Goal: Find specific page/section: Find specific page/section

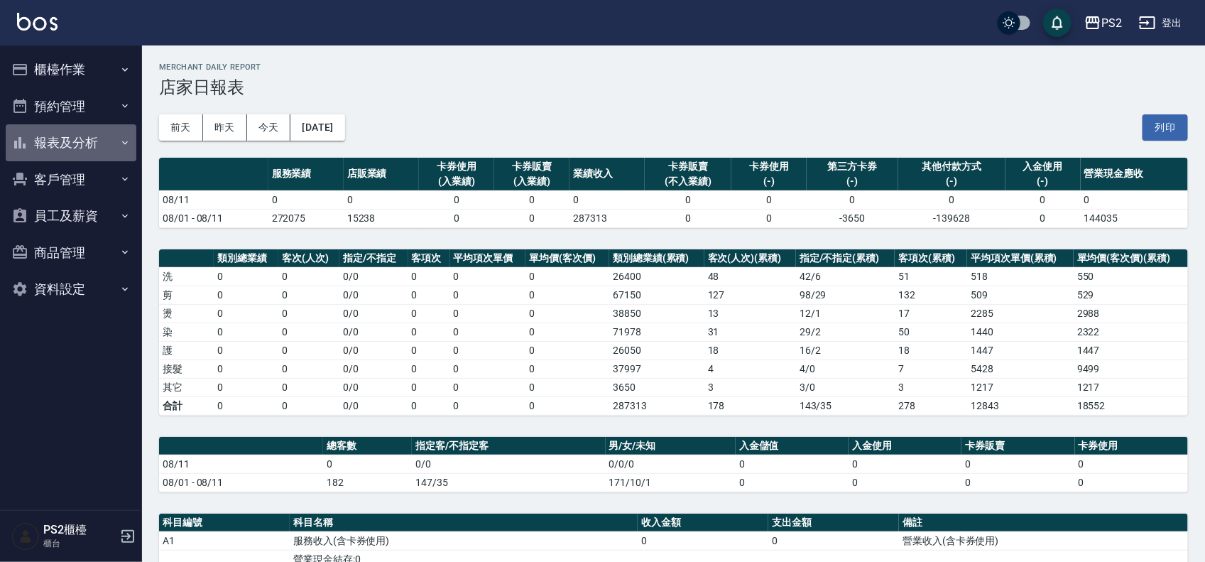
click at [84, 138] on button "報表及分析" at bounding box center [71, 142] width 131 height 37
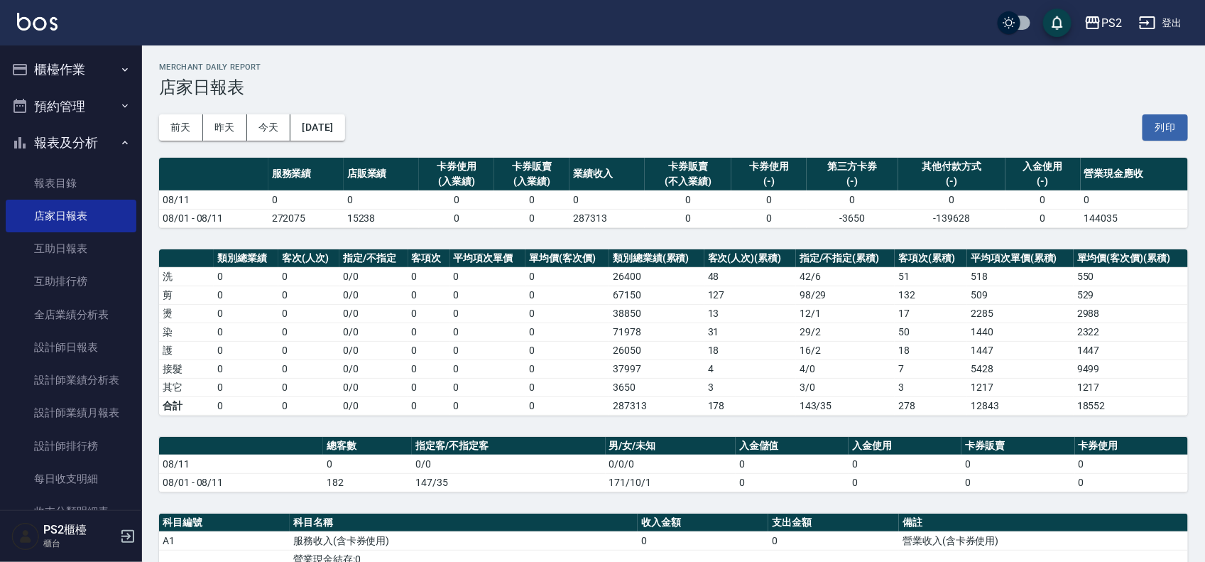
click at [48, 71] on button "櫃檯作業" at bounding box center [71, 69] width 131 height 37
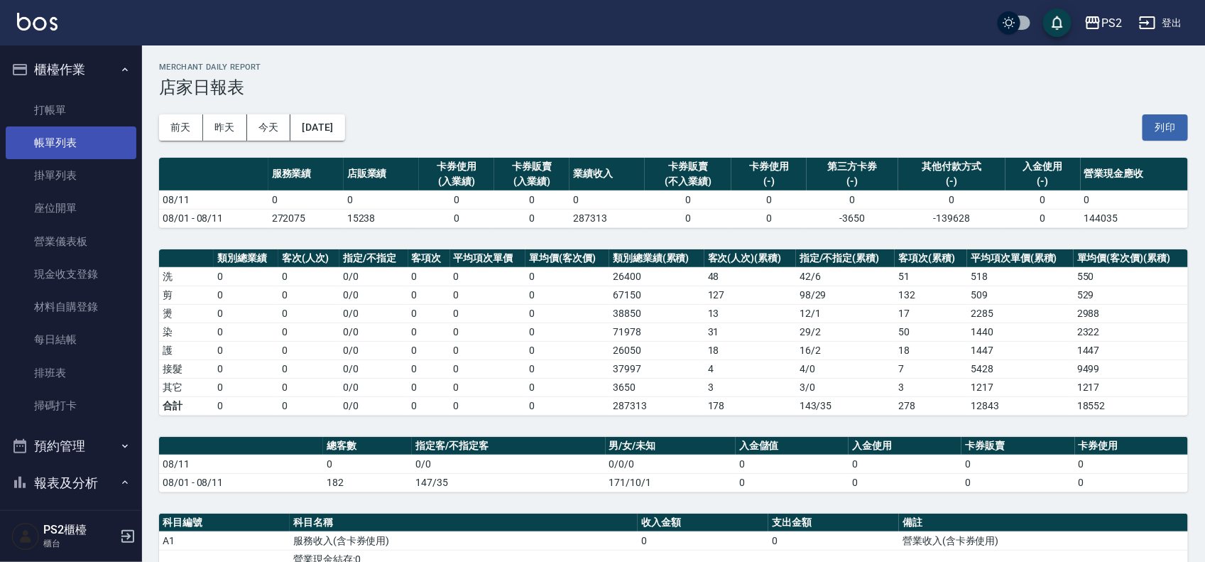
click at [80, 151] on link "帳單列表" at bounding box center [71, 142] width 131 height 33
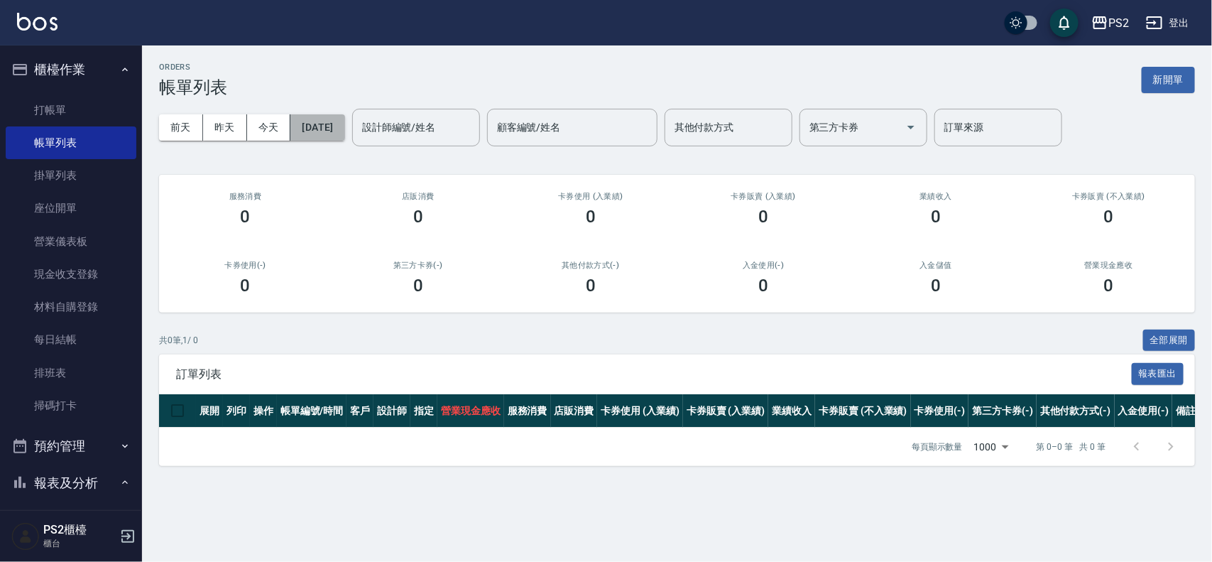
click at [322, 121] on button "[DATE]" at bounding box center [317, 127] width 54 height 26
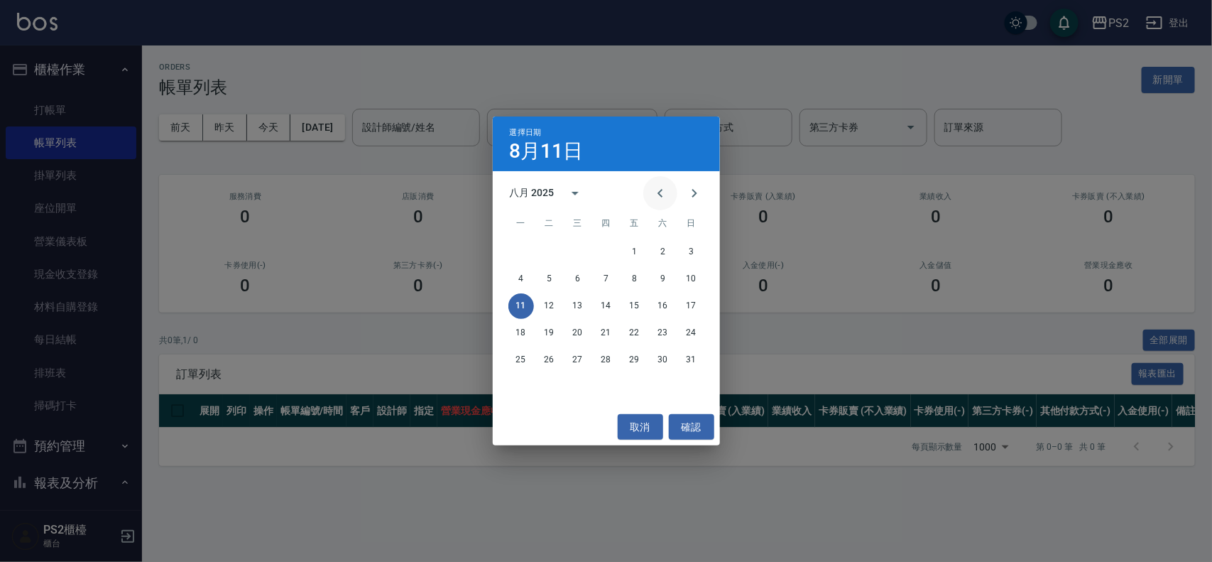
click at [607, 195] on icon "Previous month" at bounding box center [660, 193] width 17 height 17
click at [554, 300] on button "15" at bounding box center [550, 306] width 26 height 26
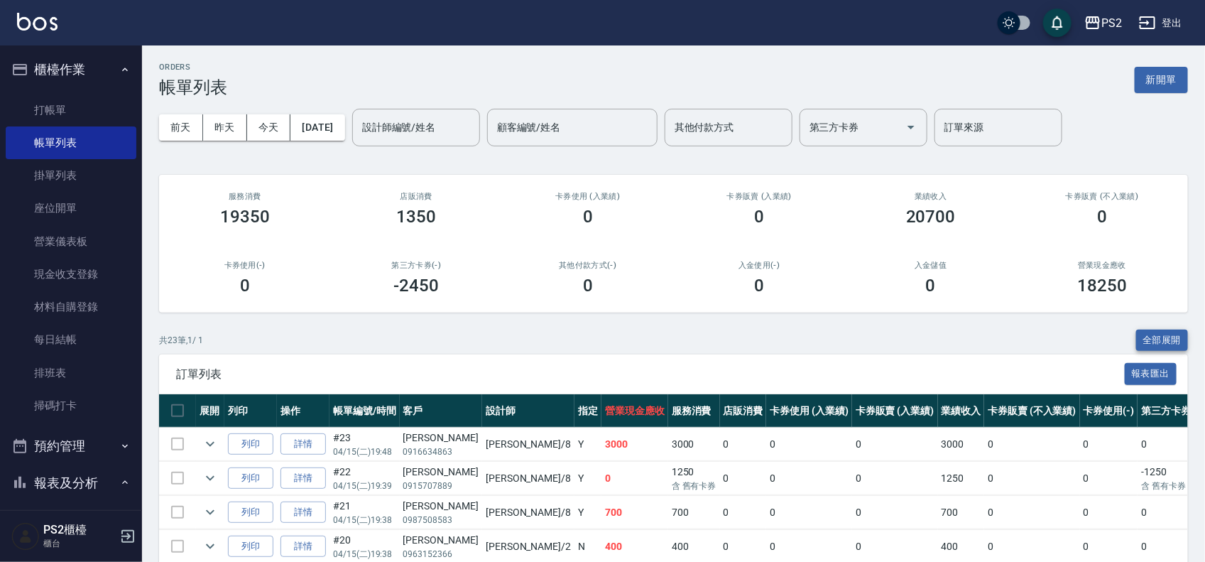
click at [607, 331] on button "全部展開" at bounding box center [1162, 341] width 53 height 22
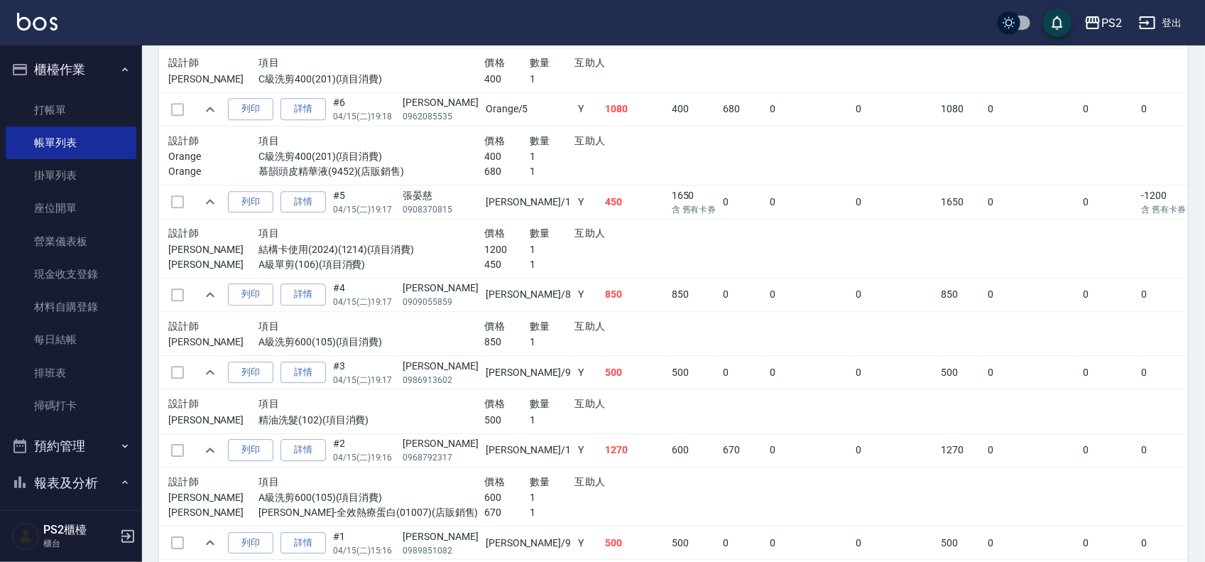
scroll to position [1804, 0]
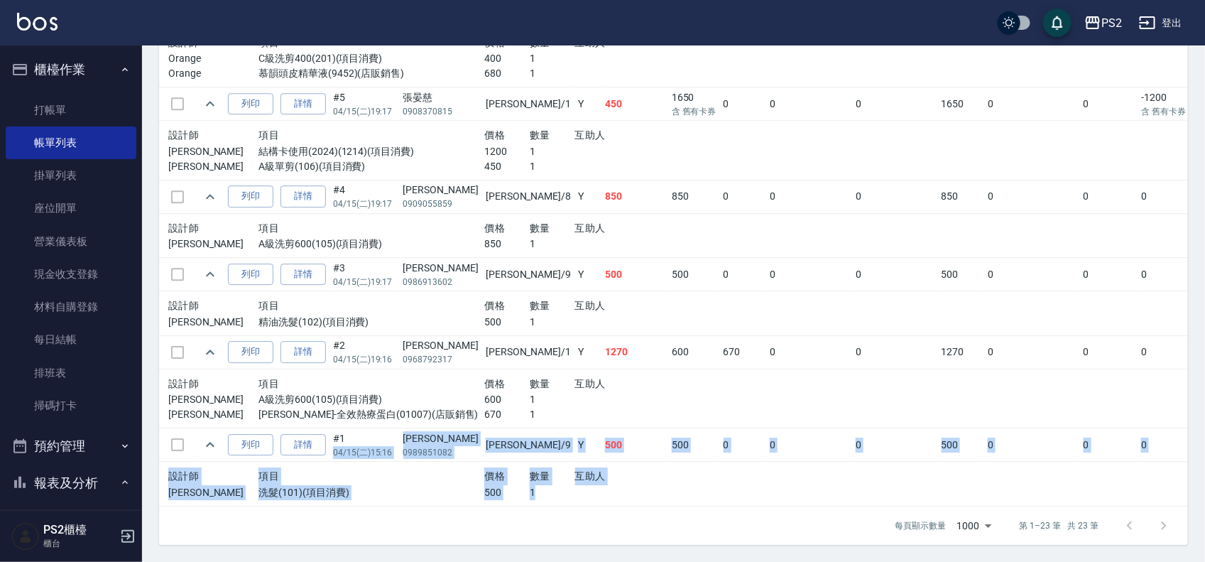
drag, startPoint x: 386, startPoint y: 420, endPoint x: 504, endPoint y: 470, distance: 128.9
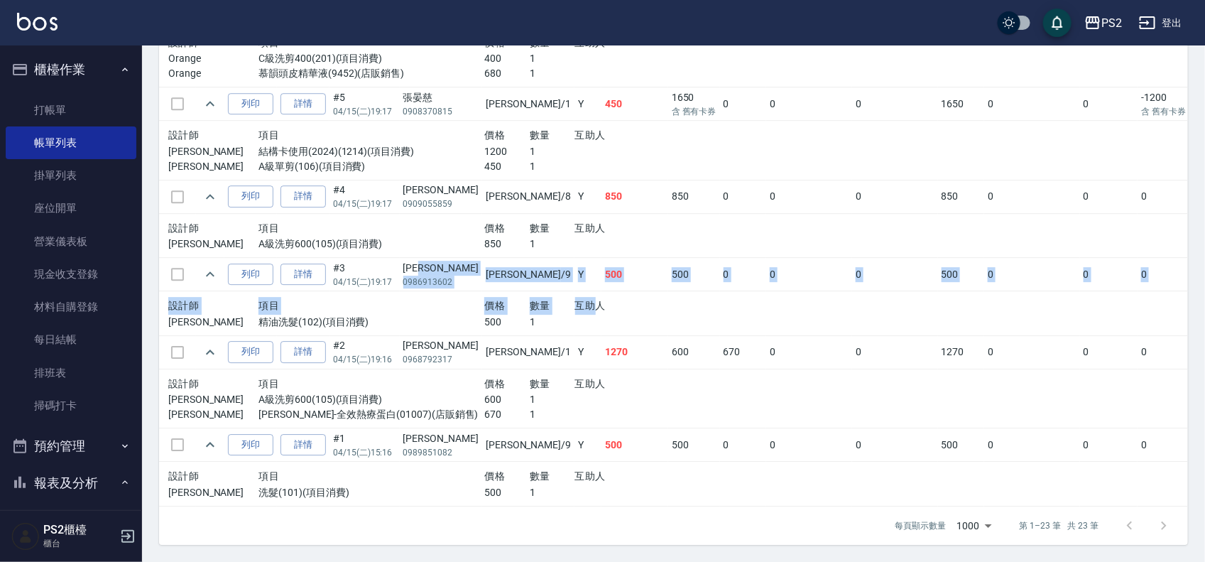
drag, startPoint x: 438, startPoint y: 251, endPoint x: 541, endPoint y: 295, distance: 112.9
click at [575, 300] on span "互助人" at bounding box center [590, 305] width 31 height 11
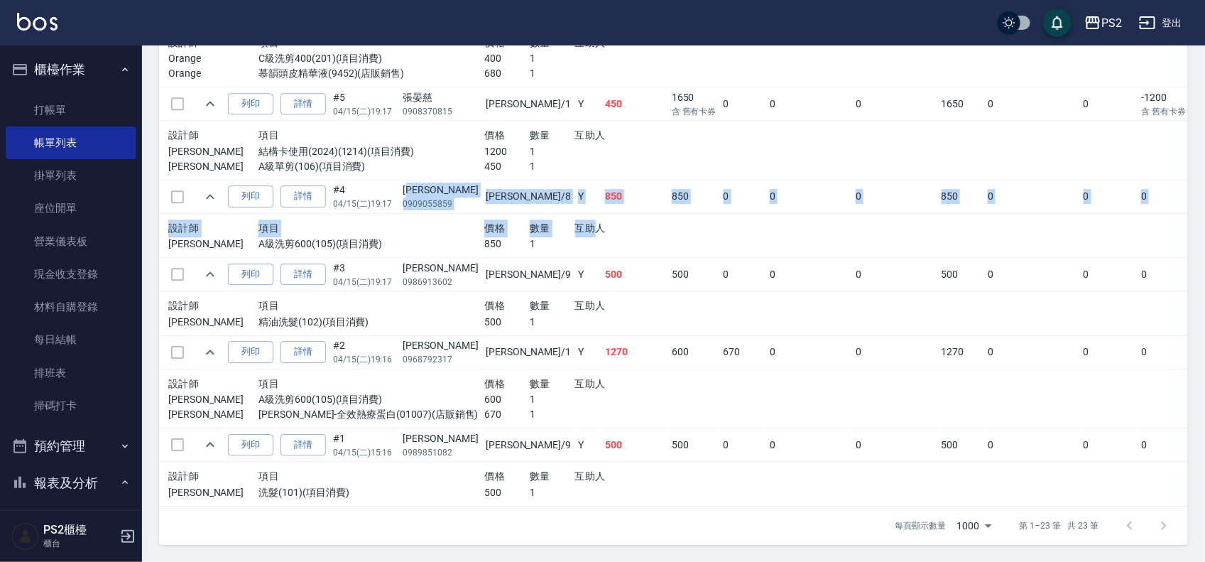
drag, startPoint x: 417, startPoint y: 178, endPoint x: 544, endPoint y: 213, distance: 131.8
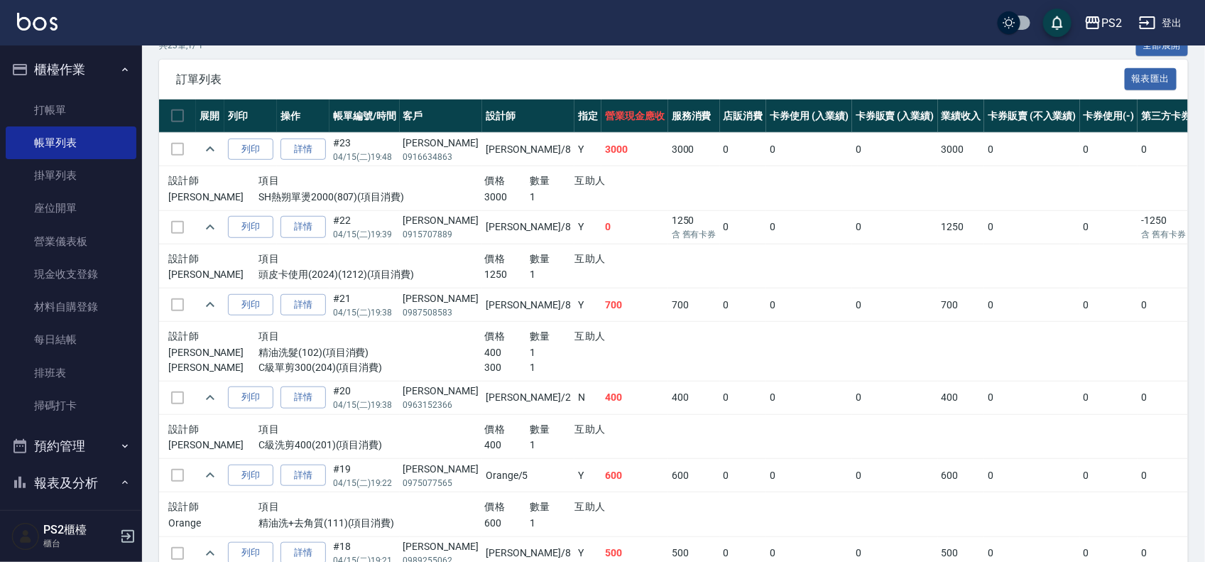
scroll to position [0, 0]
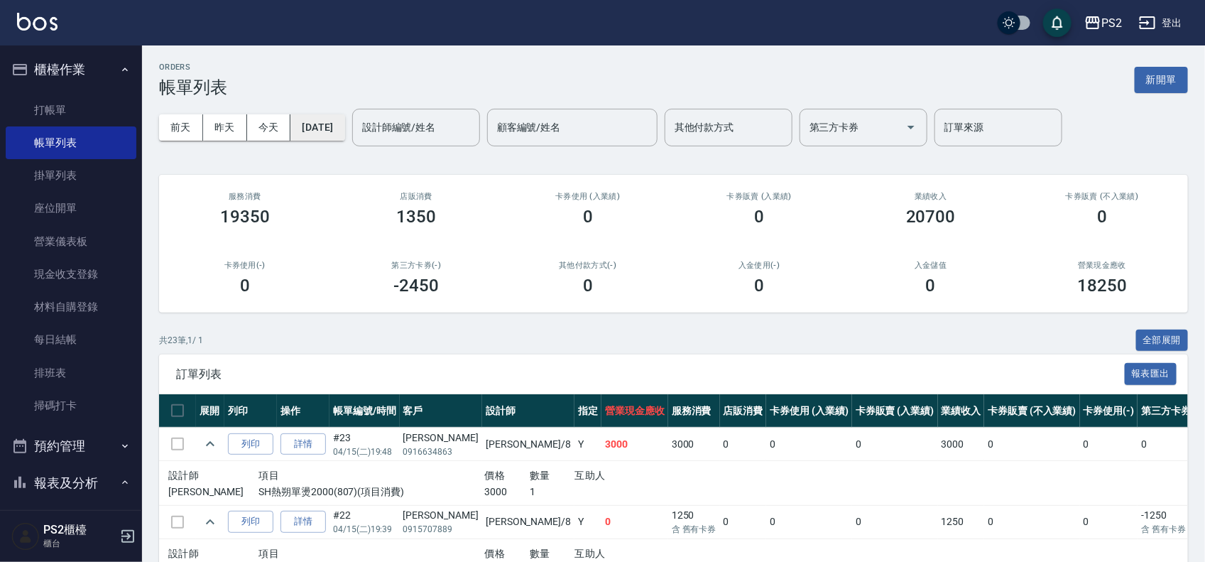
click at [329, 132] on button "[DATE]" at bounding box center [317, 127] width 54 height 26
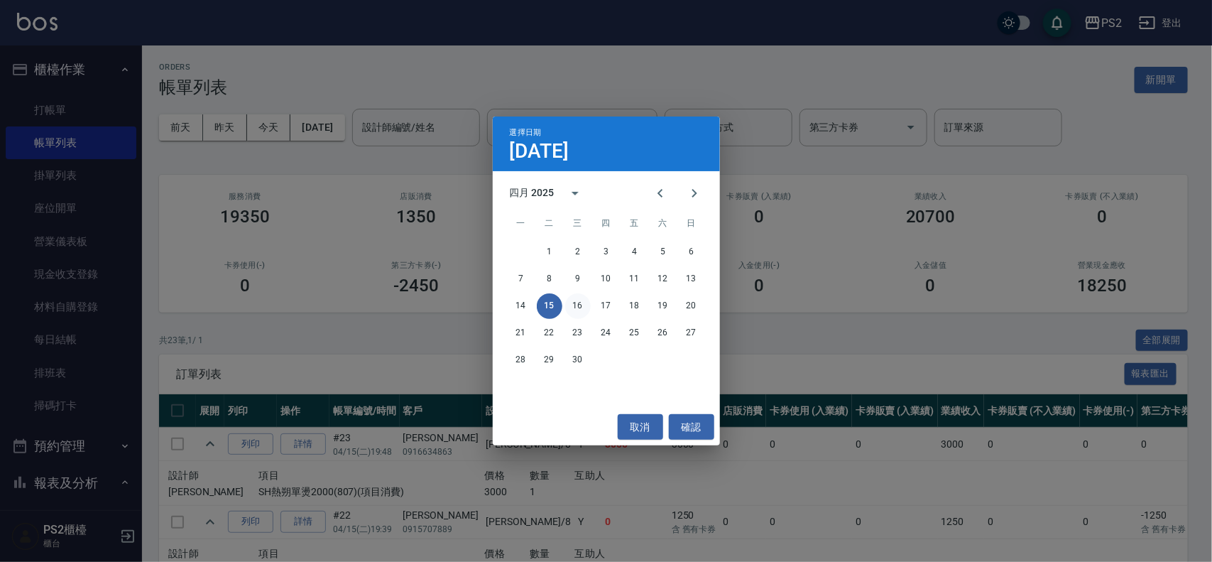
click at [579, 304] on button "16" at bounding box center [578, 306] width 26 height 26
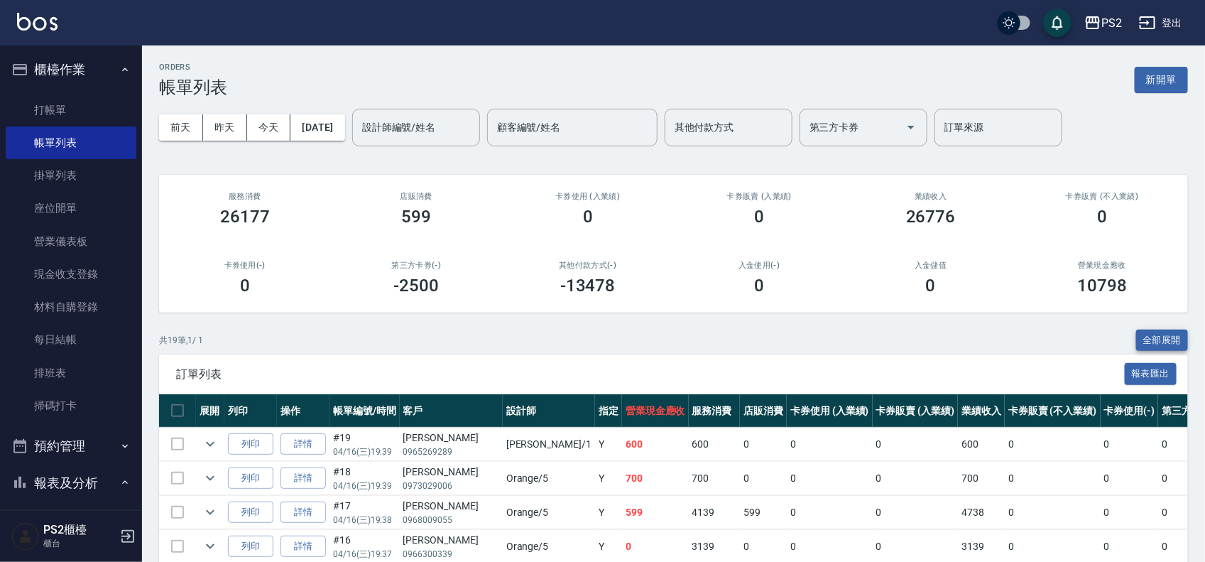
click at [607, 335] on button "全部展開" at bounding box center [1162, 341] width 53 height 22
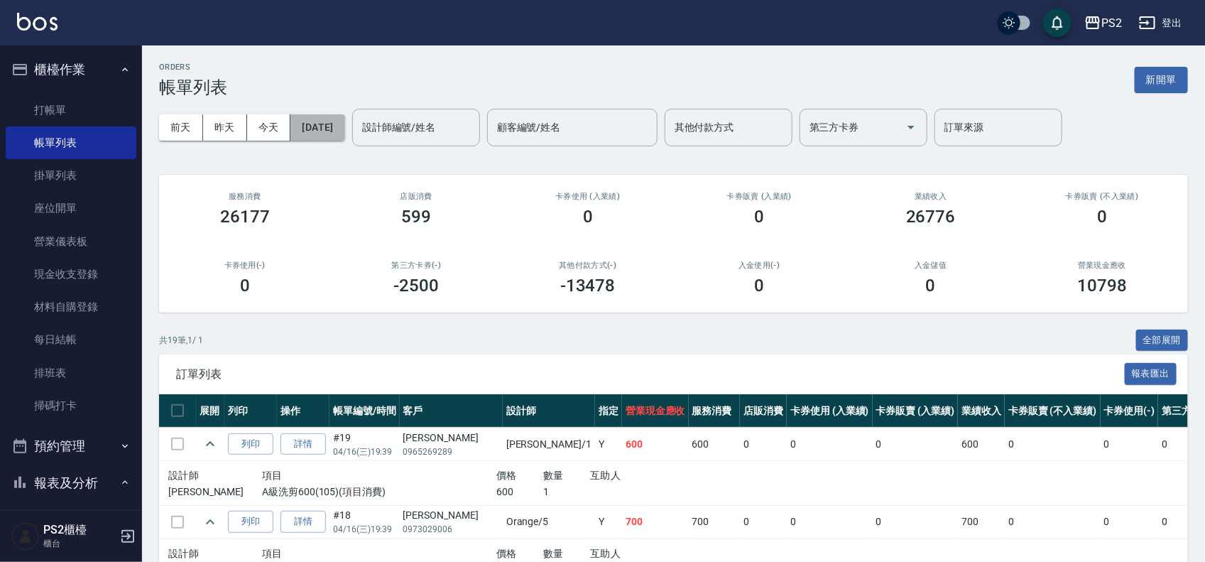
click at [344, 123] on button "[DATE]" at bounding box center [317, 127] width 54 height 26
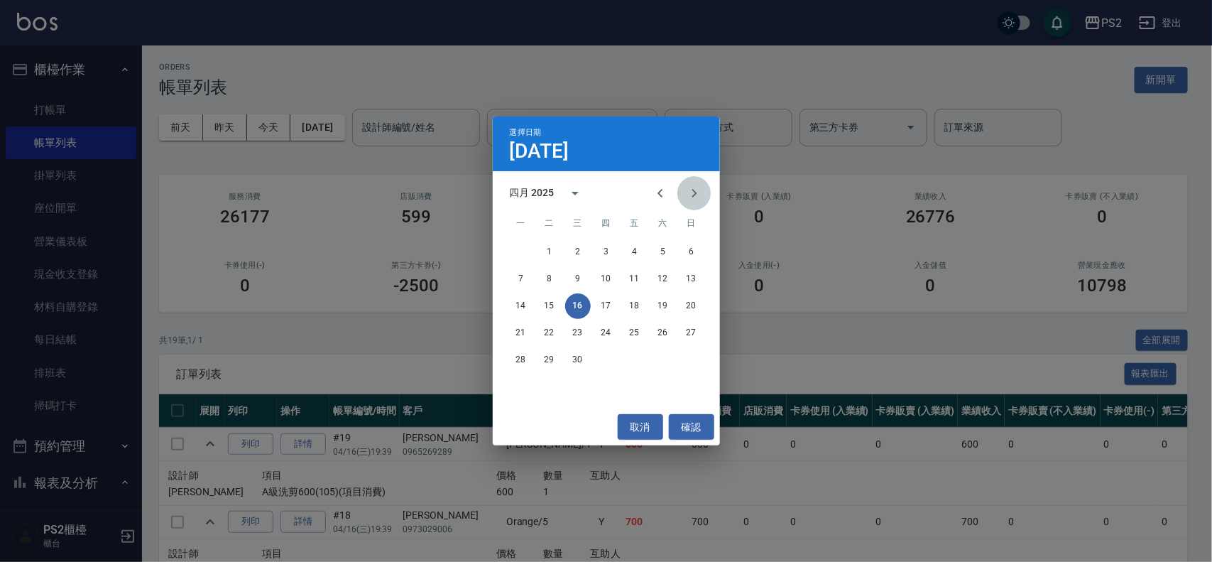
click at [607, 192] on icon "Next month" at bounding box center [694, 193] width 17 height 17
click at [607, 276] on button "11" at bounding box center [692, 279] width 26 height 26
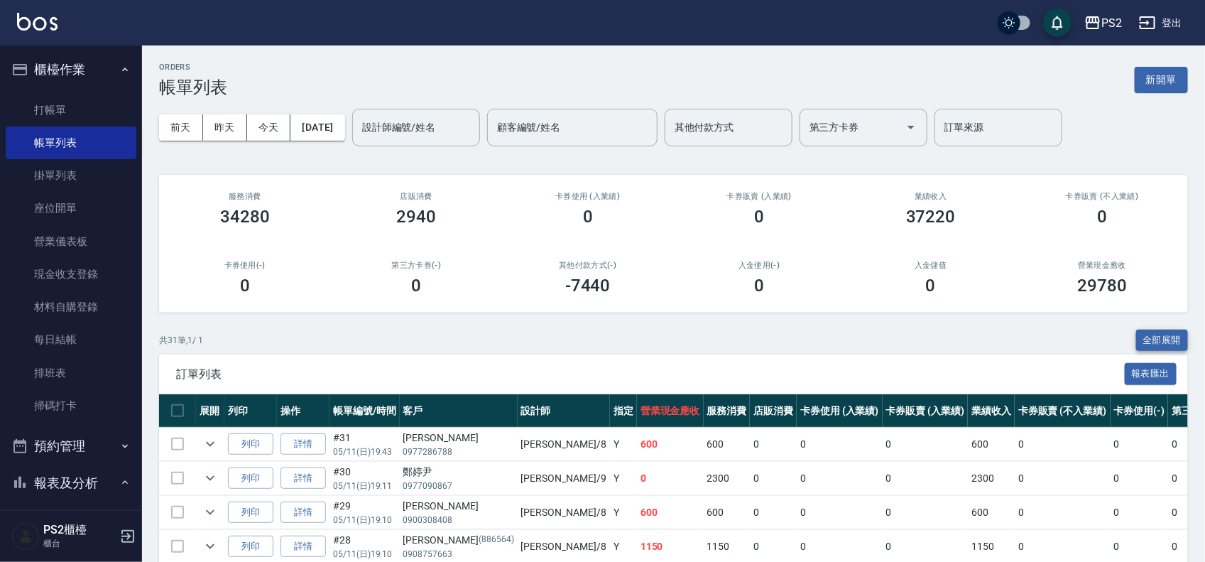
click at [607, 335] on button "全部展開" at bounding box center [1162, 341] width 53 height 22
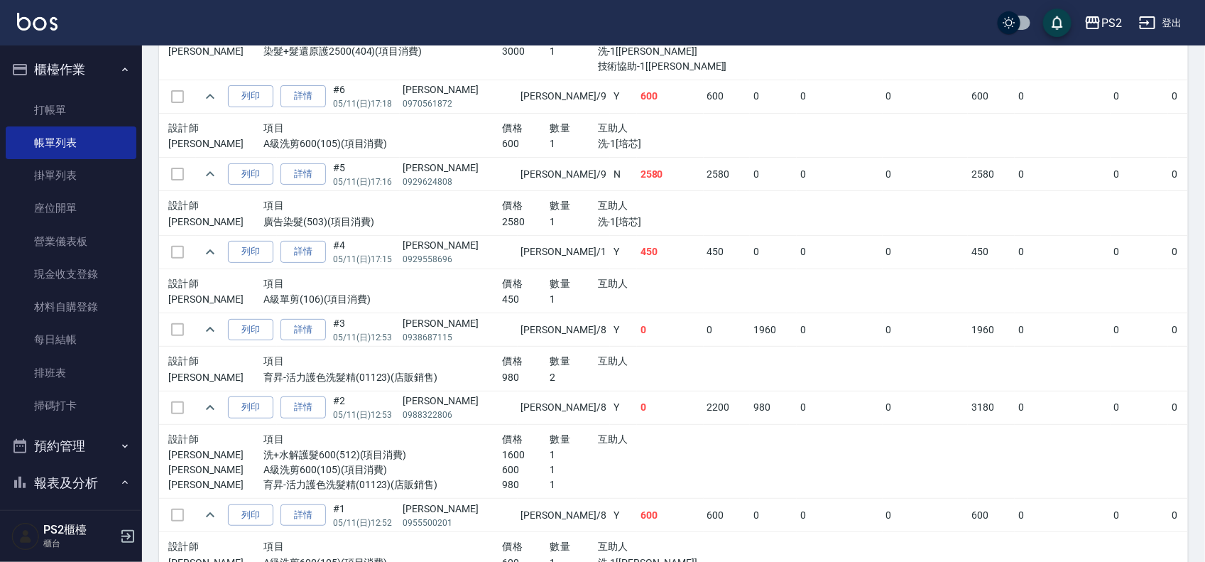
scroll to position [2397, 0]
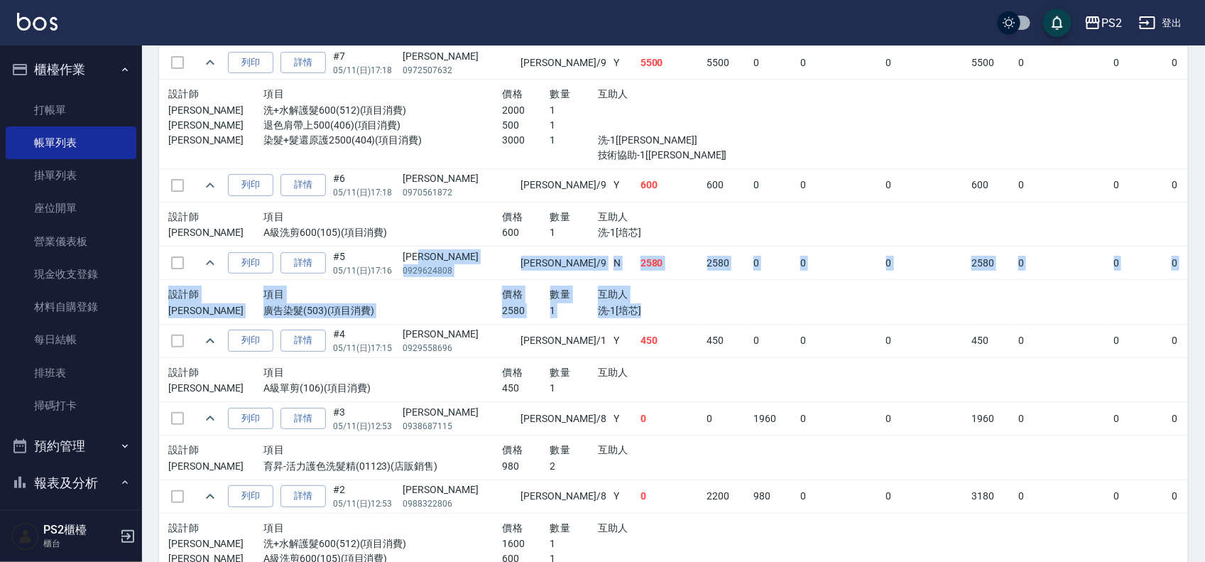
drag, startPoint x: 432, startPoint y: 267, endPoint x: 646, endPoint y: 314, distance: 219.6
click at [518, 271] on td "[PERSON_NAME] /9" at bounding box center [564, 262] width 92 height 33
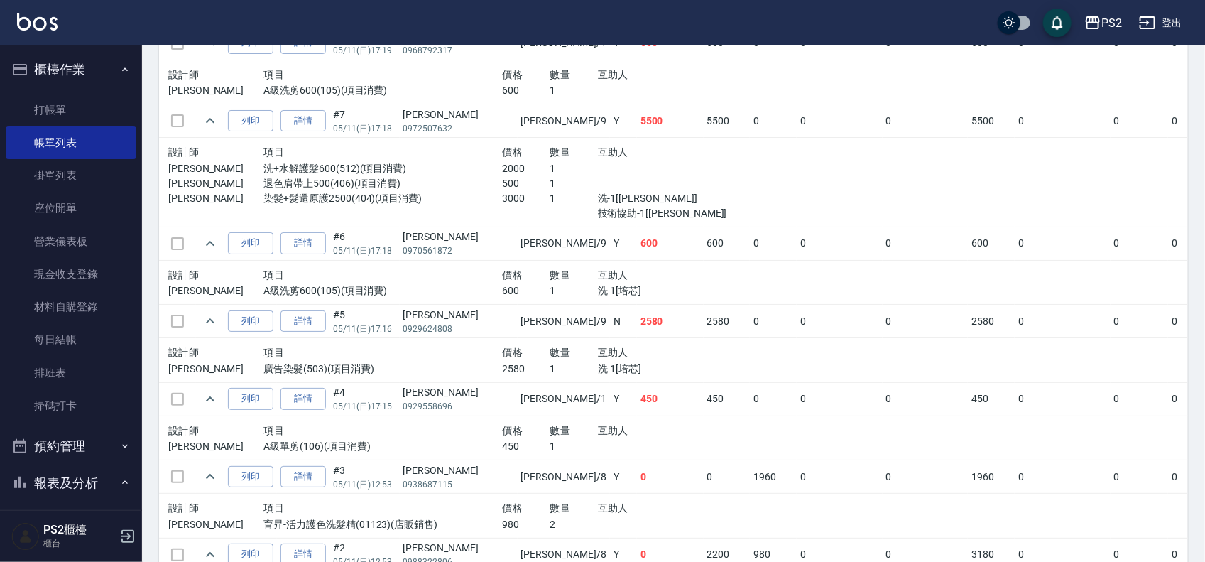
scroll to position [2308, 0]
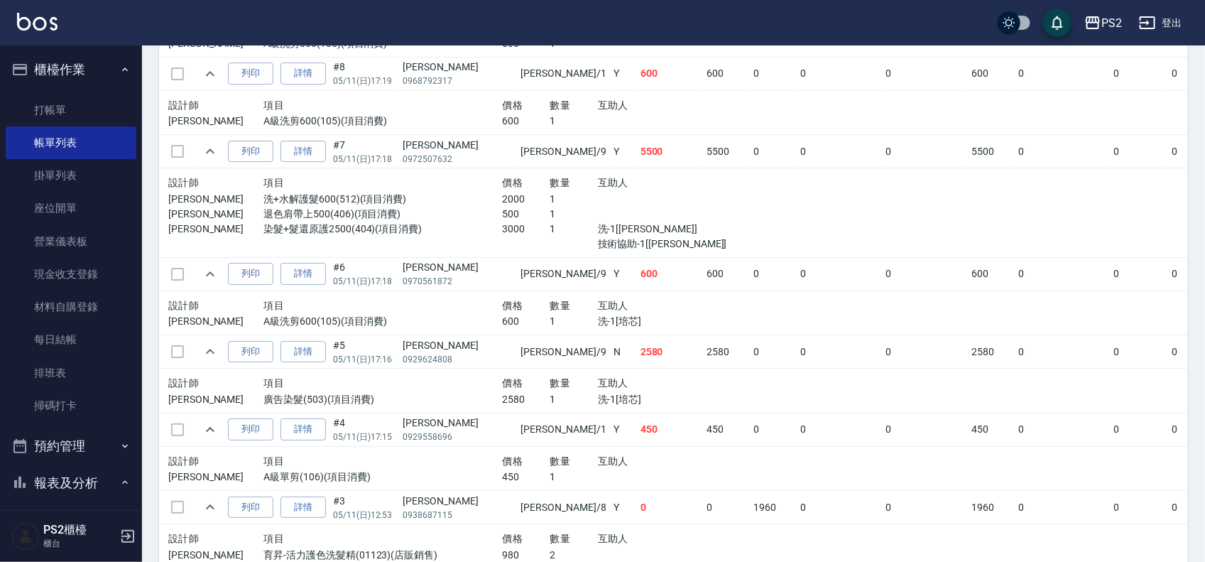
drag, startPoint x: 446, startPoint y: 162, endPoint x: 513, endPoint y: 162, distance: 66.8
click at [447, 162] on p "0972507632" at bounding box center [458, 159] width 111 height 13
click at [607, 265] on td "0" at bounding box center [773, 273] width 47 height 33
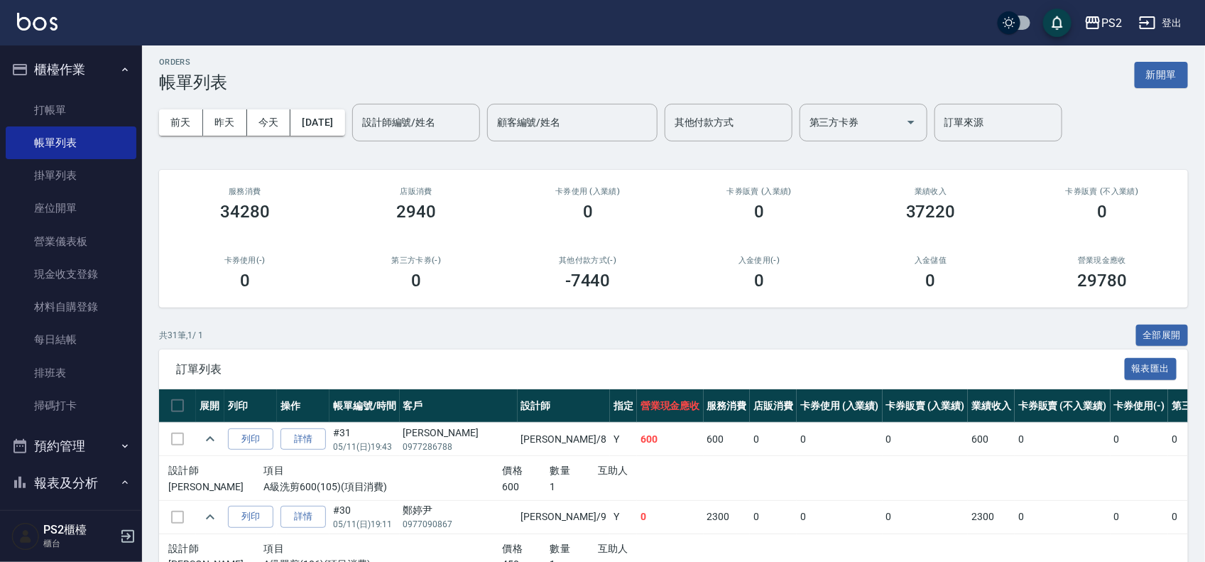
scroll to position [0, 0]
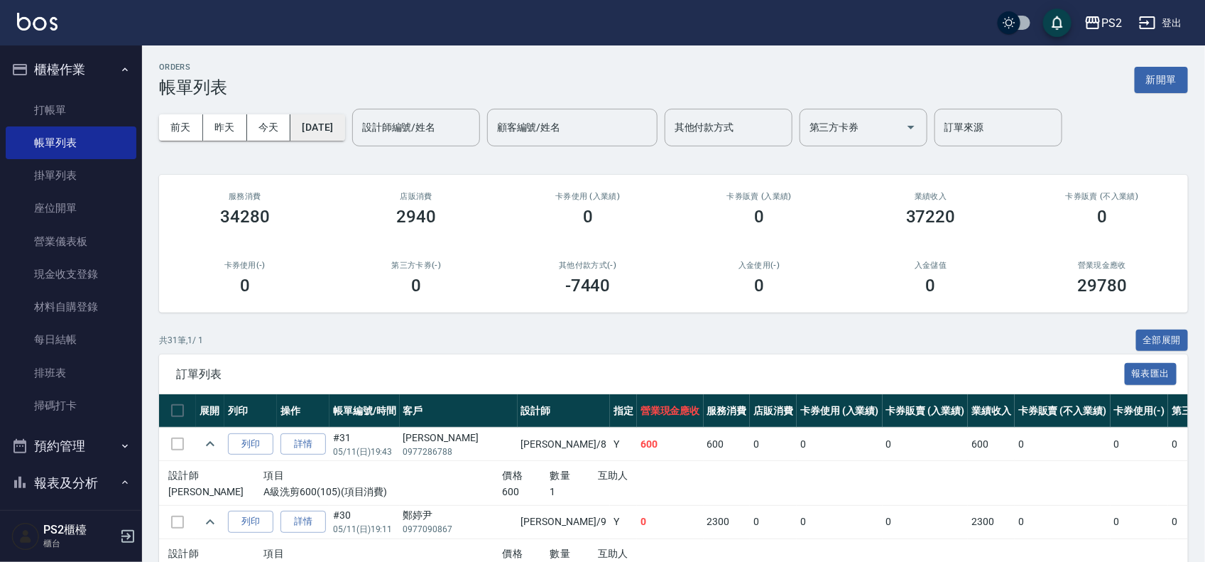
click at [332, 126] on button "[DATE]" at bounding box center [317, 127] width 54 height 26
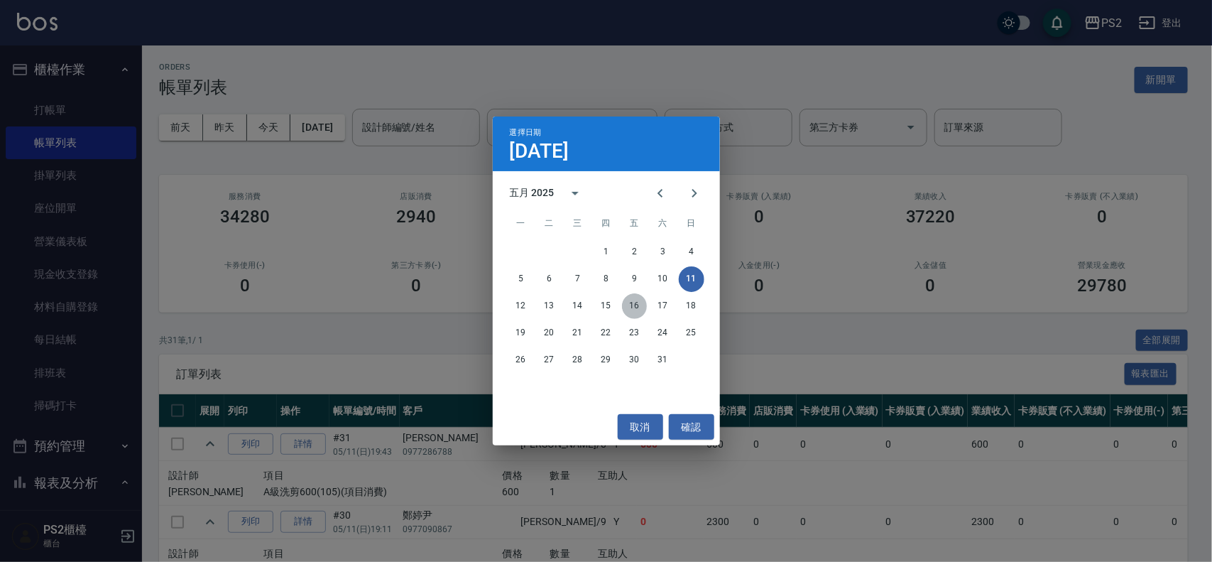
click at [607, 304] on button "16" at bounding box center [635, 306] width 26 height 26
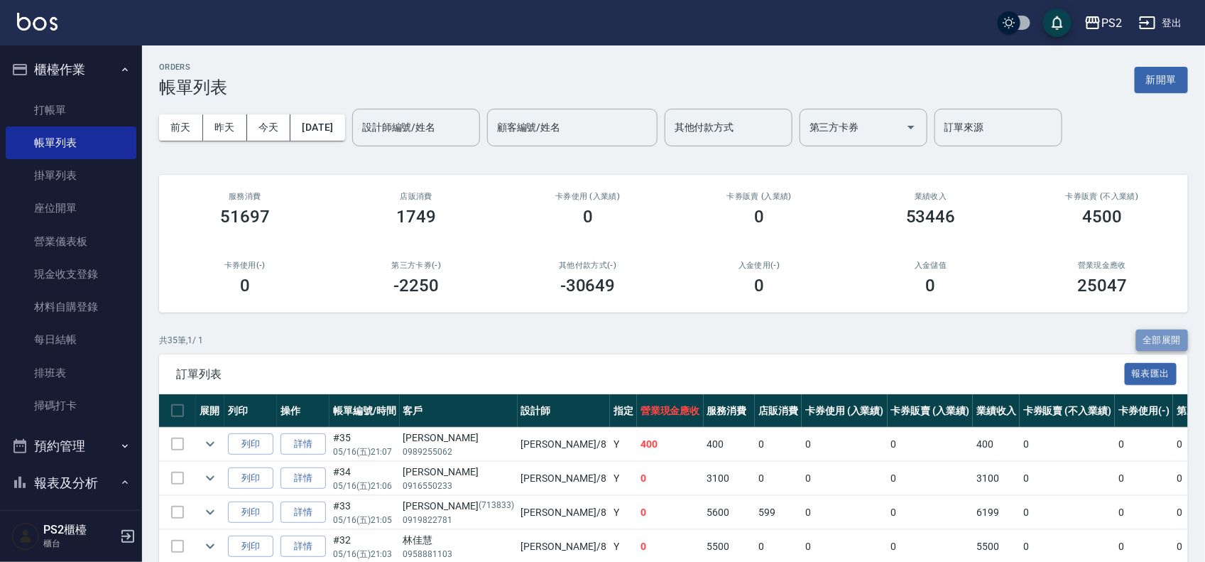
click at [607, 332] on button "全部展開" at bounding box center [1162, 341] width 53 height 22
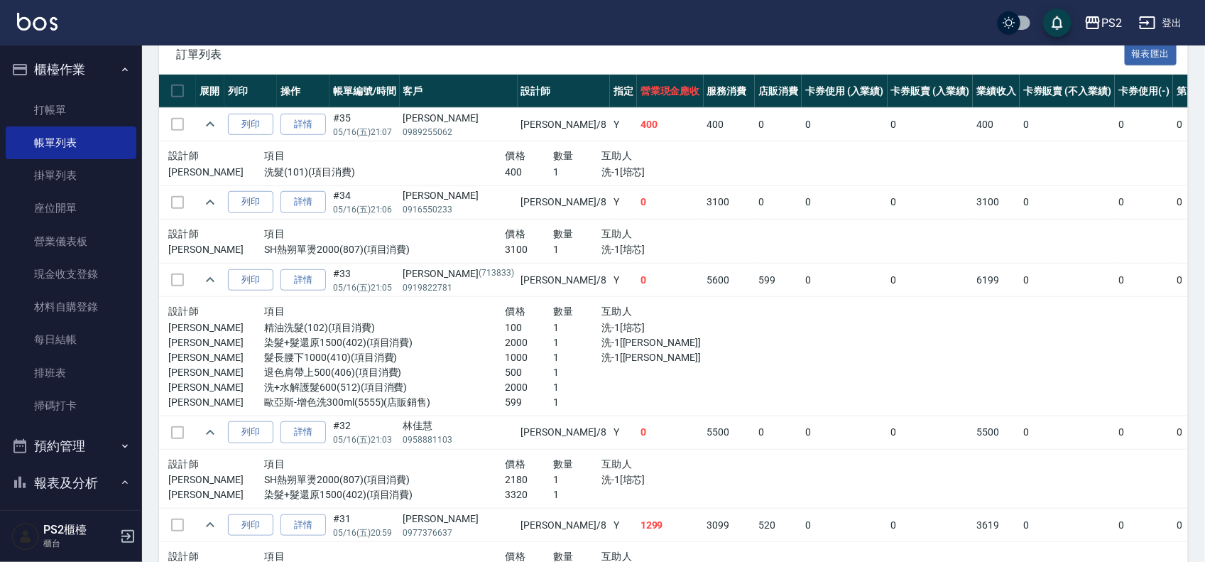
scroll to position [288, 0]
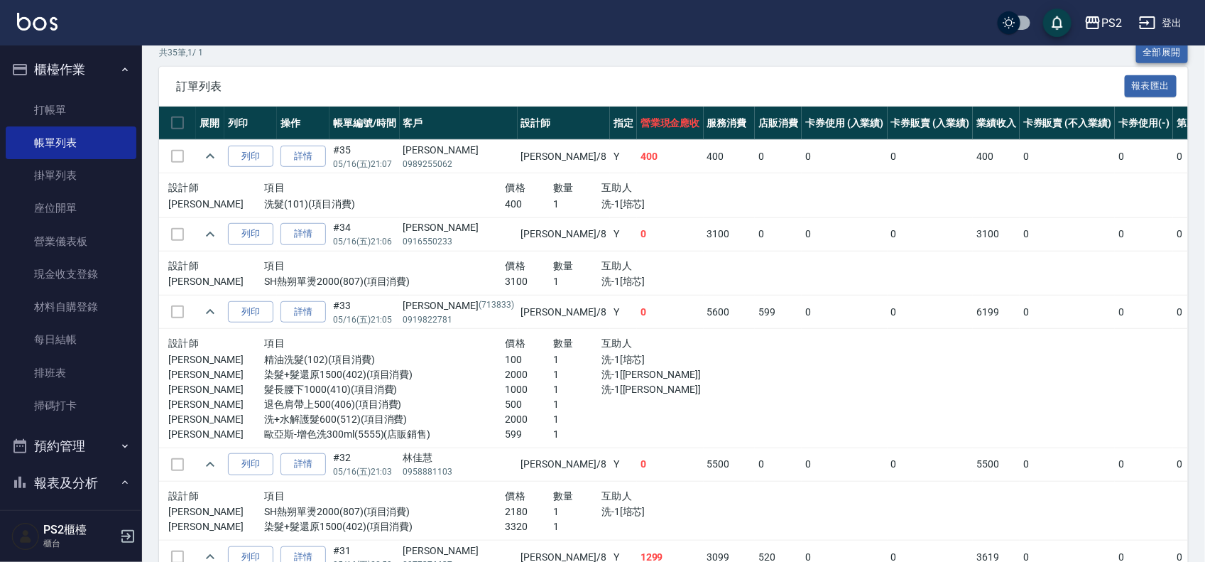
click at [607, 58] on button "全部展開" at bounding box center [1162, 53] width 53 height 22
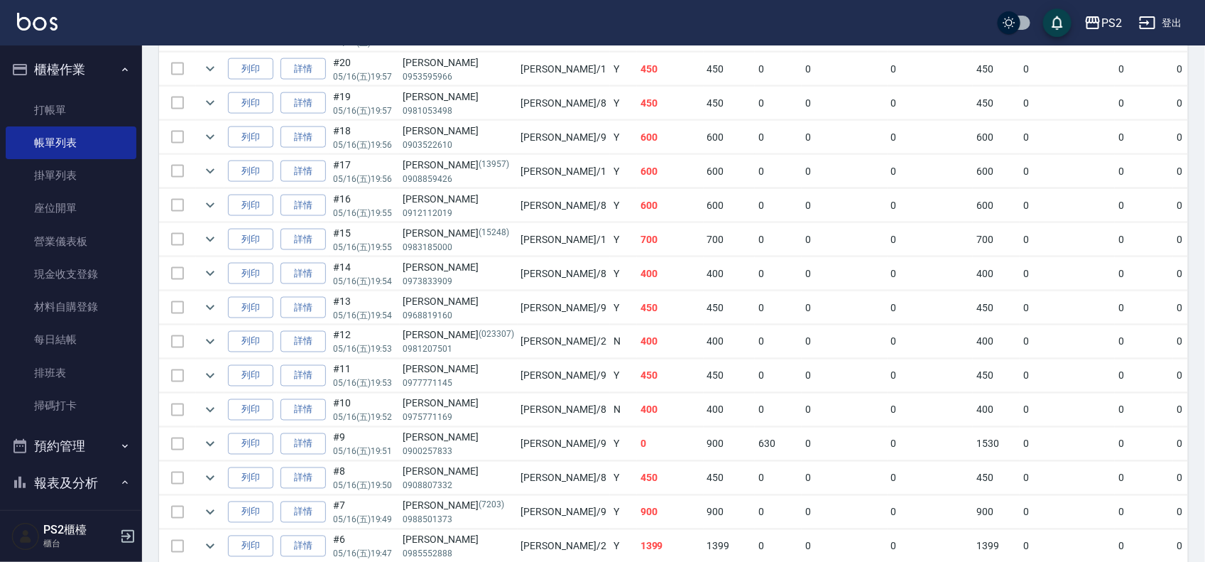
scroll to position [888, 0]
drag, startPoint x: 463, startPoint y: 426, endPoint x: 572, endPoint y: 423, distance: 108.7
click at [572, 335] on tr "列印 詳情 #10 05/16 (五) 19:52 [PERSON_NAME]0975771169 [PERSON_NAME] /8 [DEMOGRAPHIC…" at bounding box center [805, 408] width 1292 height 33
click at [607, 335] on td "400" at bounding box center [670, 408] width 67 height 33
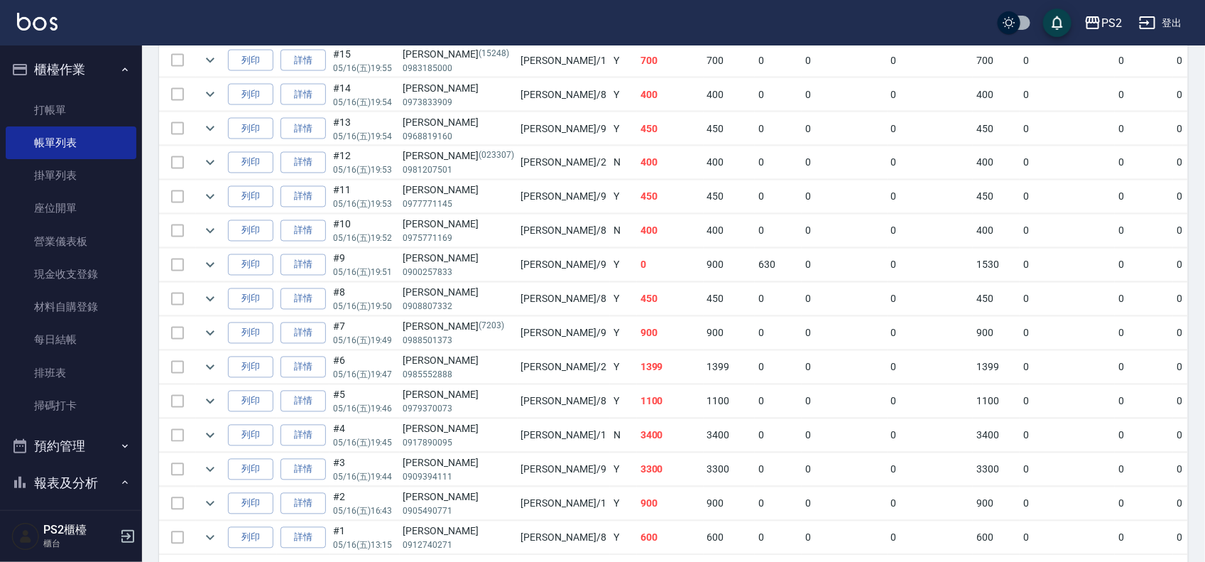
drag, startPoint x: 470, startPoint y: 451, endPoint x: 619, endPoint y: 451, distance: 149.1
click at [555, 335] on tr "列印 詳情 #4 05/16 (五) 19:45 [PERSON_NAME]0917890095 [PERSON_NAME] /1 N 3400 3400 0…" at bounding box center [805, 435] width 1292 height 33
drag, startPoint x: 619, startPoint y: 451, endPoint x: 665, endPoint y: 451, distance: 46.2
click at [607, 335] on td "3400" at bounding box center [730, 435] width 52 height 33
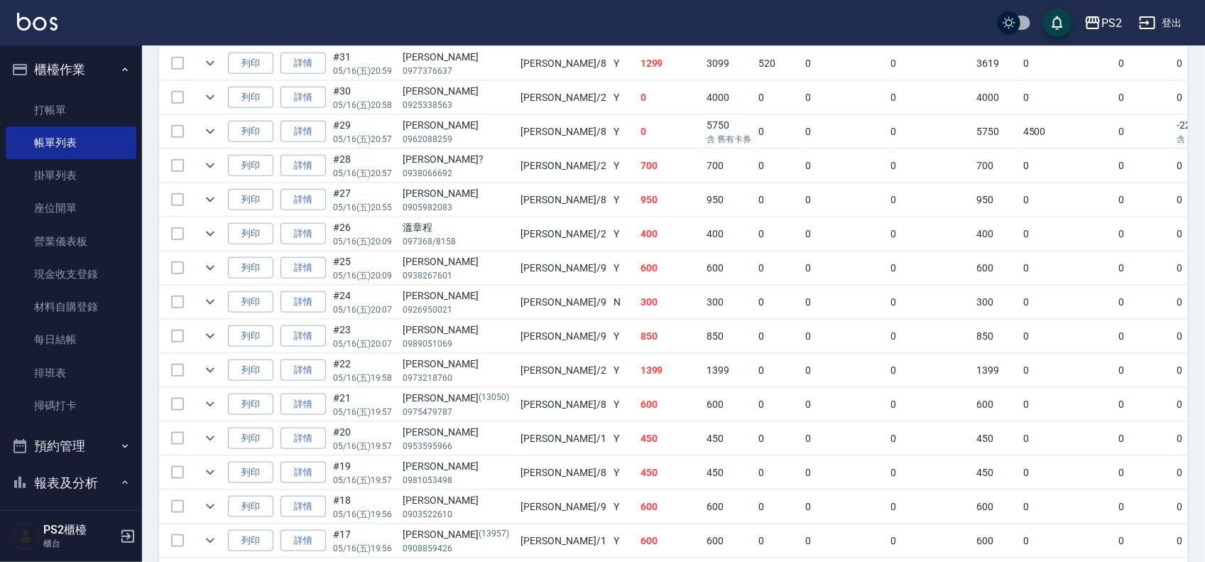
scroll to position [428, 0]
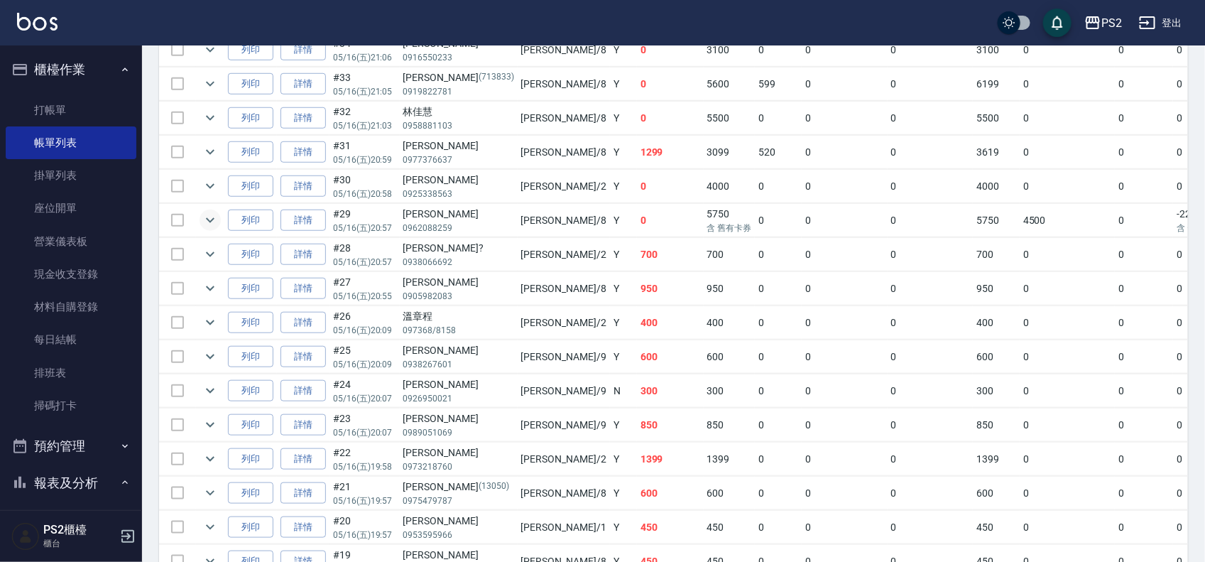
click at [205, 222] on icon "expand row" at bounding box center [210, 220] width 17 height 17
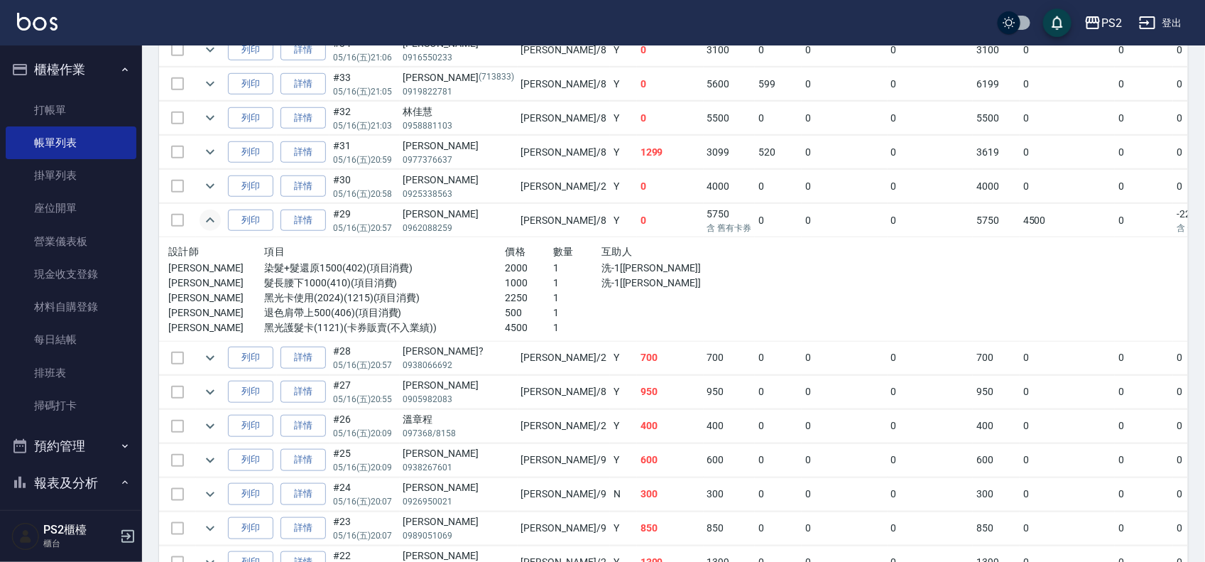
scroll to position [339, 0]
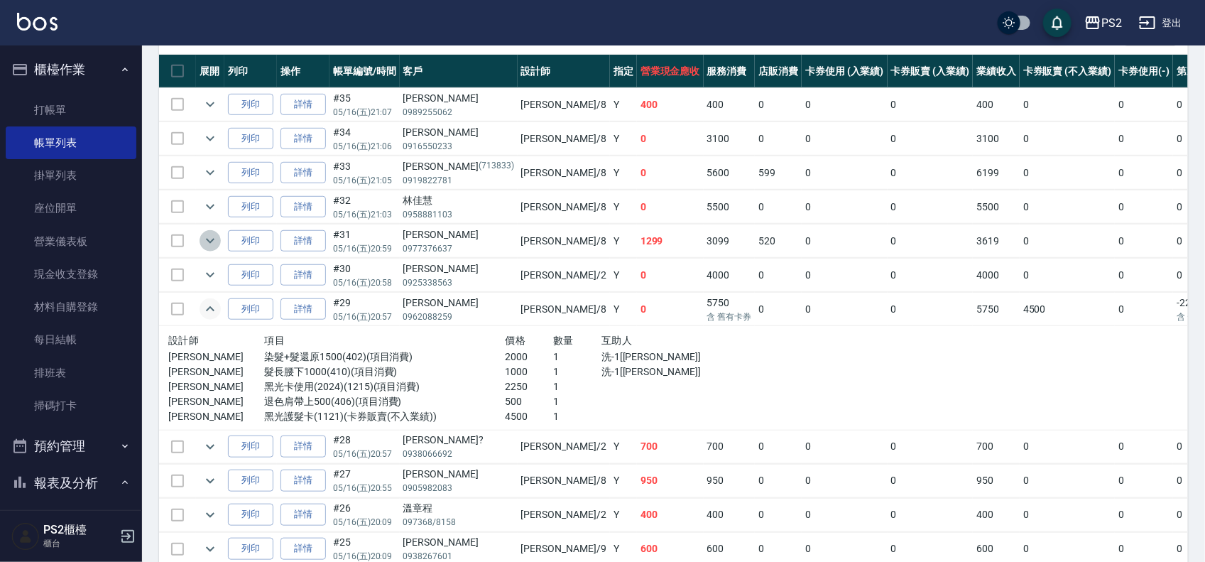
click at [210, 239] on icon "expand row" at bounding box center [210, 240] width 17 height 17
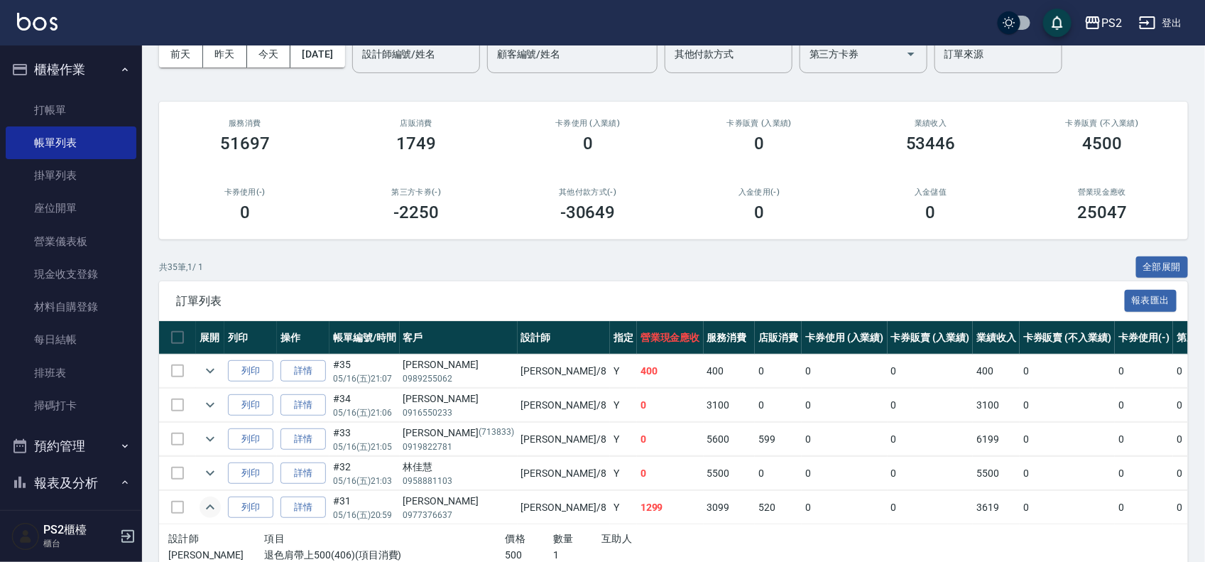
scroll to position [0, 0]
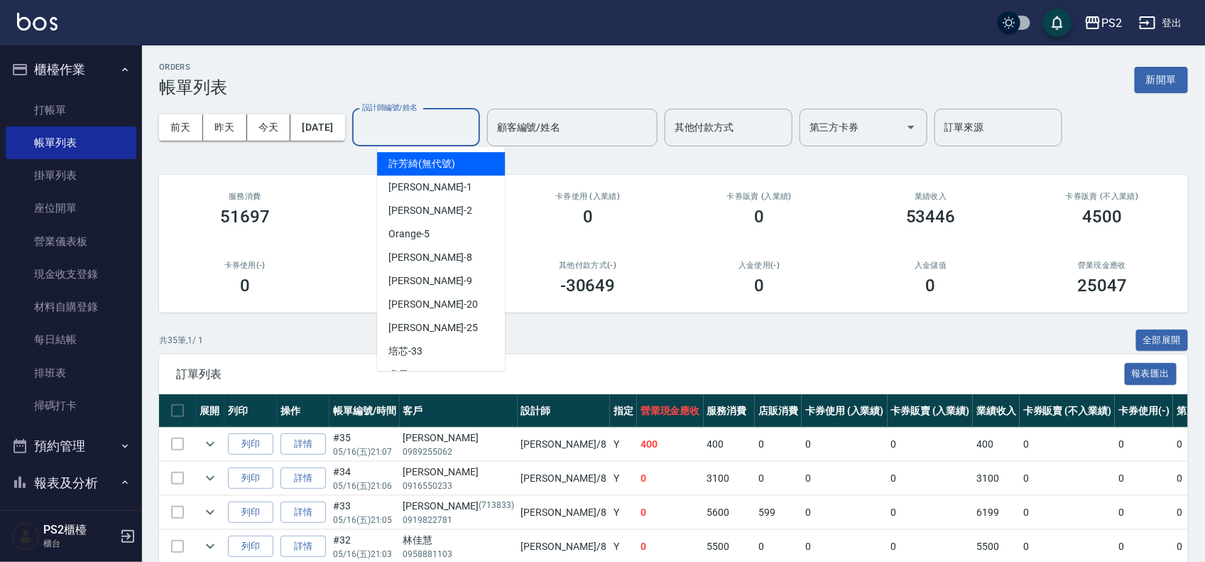
click at [471, 117] on input "設計師編號/姓名" at bounding box center [416, 127] width 115 height 25
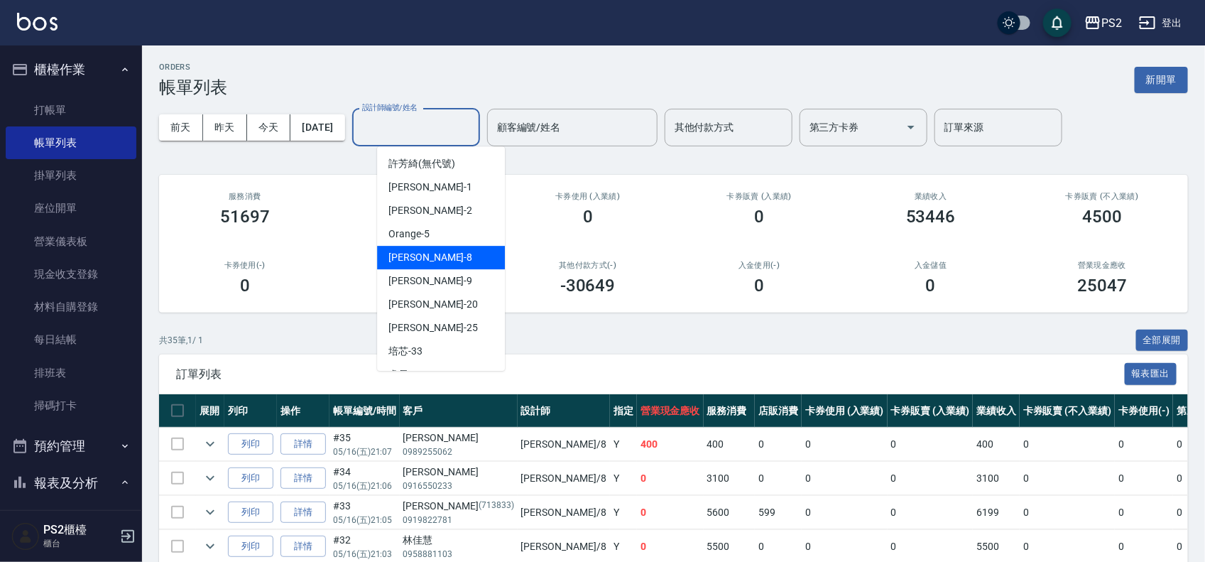
click at [427, 250] on div "Lori -8" at bounding box center [441, 257] width 128 height 23
type input "Lori-8"
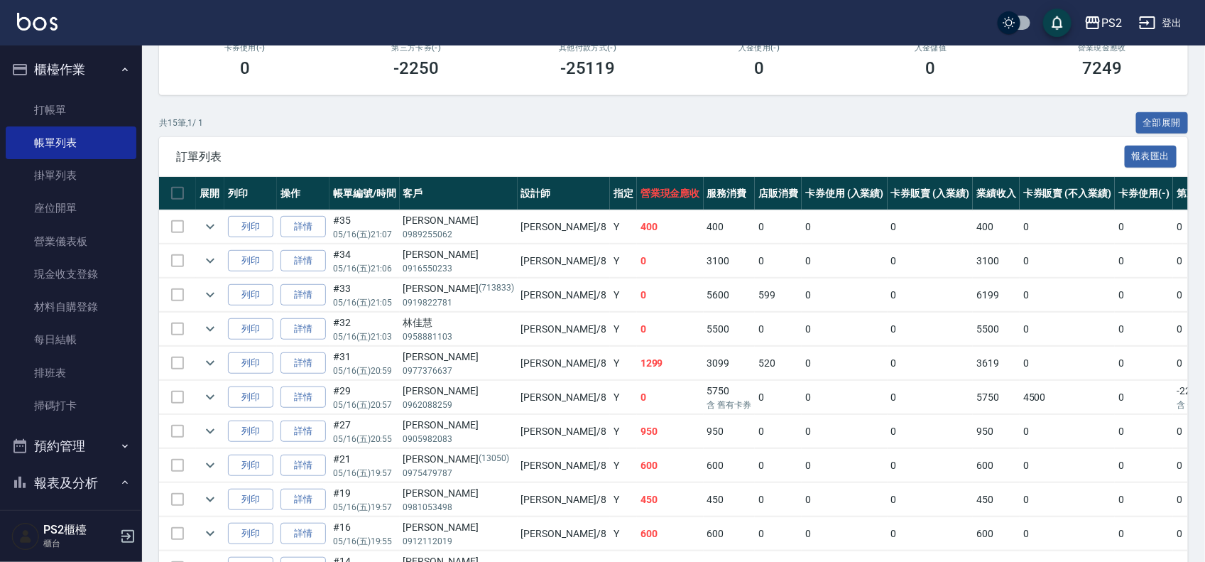
scroll to position [266, 0]
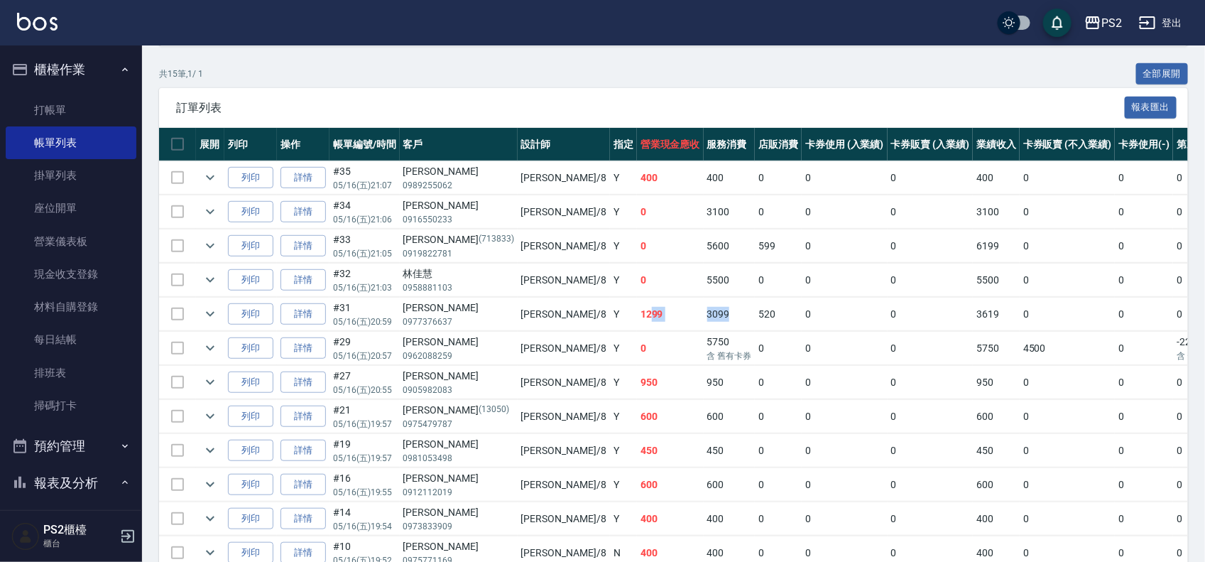
drag, startPoint x: 550, startPoint y: 314, endPoint x: 664, endPoint y: 320, distance: 113.8
click at [607, 320] on tr "列印 詳情 #31 05/16 (五) 20:59 [PERSON_NAME]0977376637 [PERSON_NAME] /8 Y 1299 3099 …" at bounding box center [805, 314] width 1292 height 33
click at [607, 320] on td "520" at bounding box center [778, 314] width 47 height 33
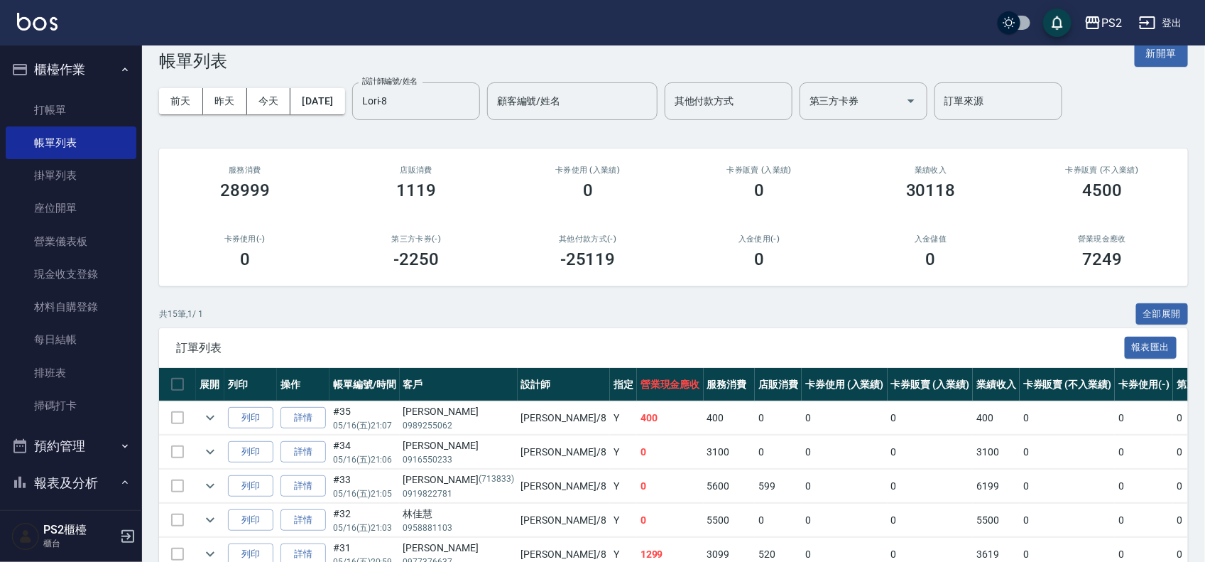
scroll to position [0, 0]
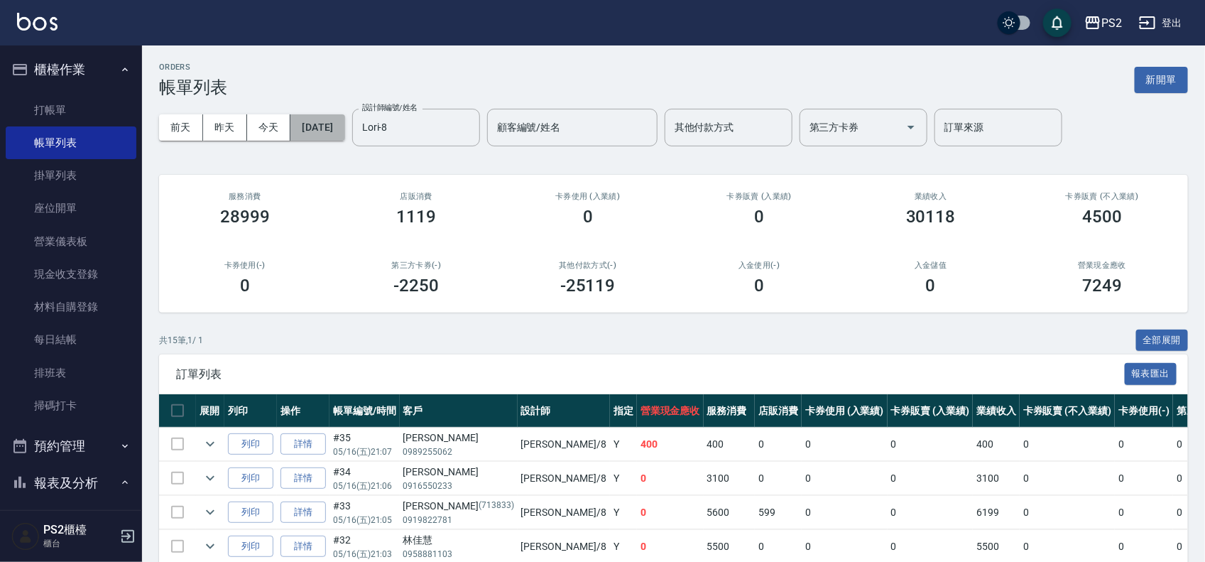
click at [344, 119] on button "[DATE]" at bounding box center [317, 127] width 54 height 26
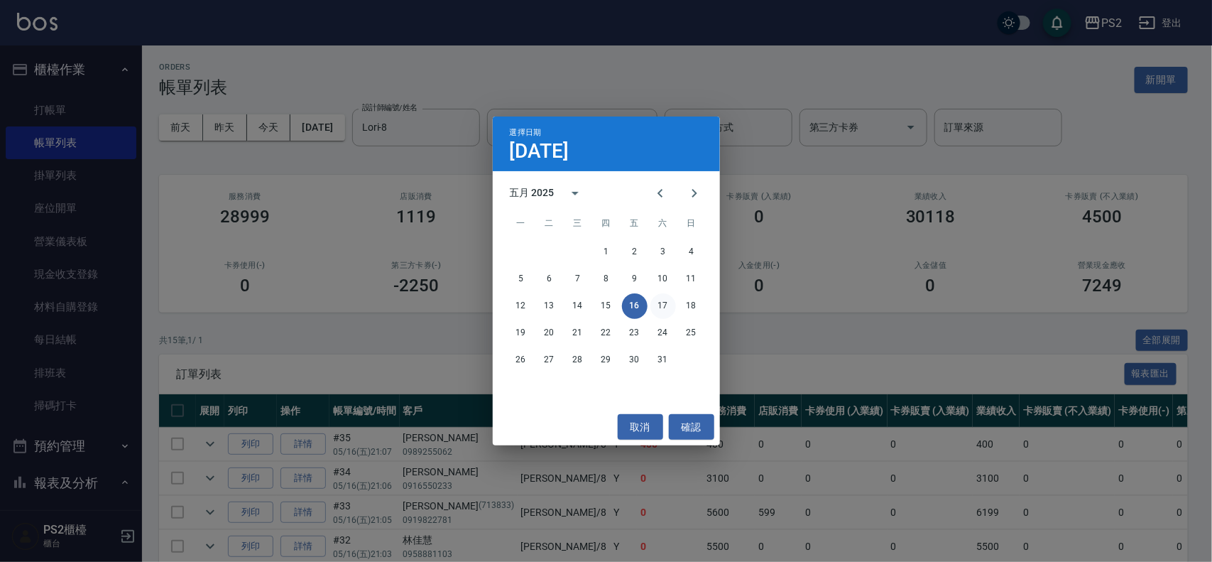
click at [607, 302] on button "17" at bounding box center [664, 306] width 26 height 26
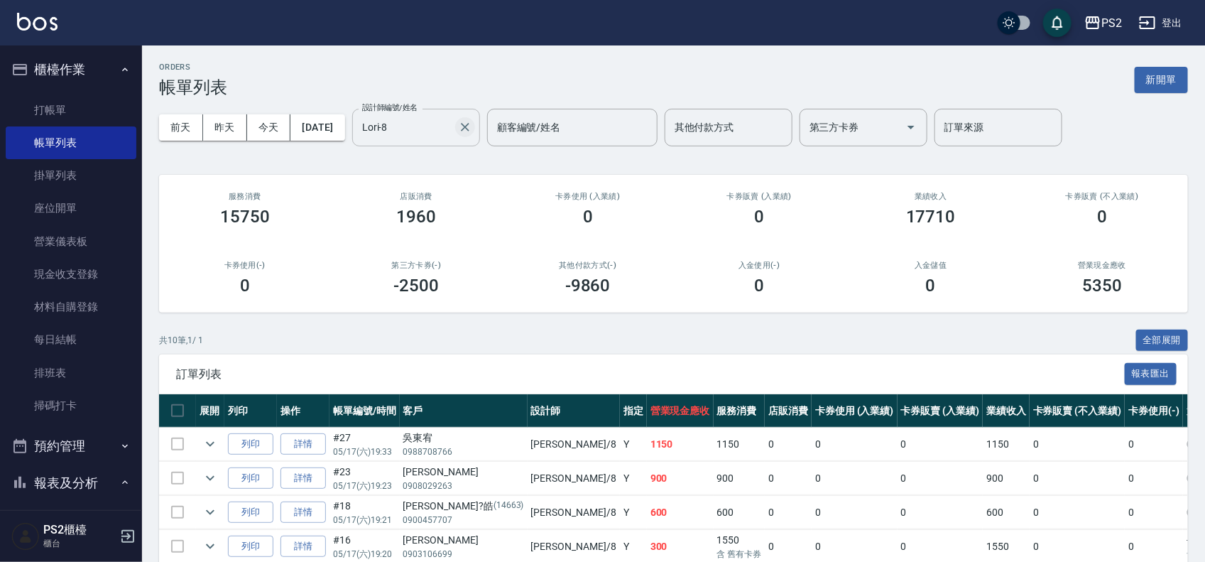
click at [472, 126] on icon "Clear" at bounding box center [465, 127] width 14 height 14
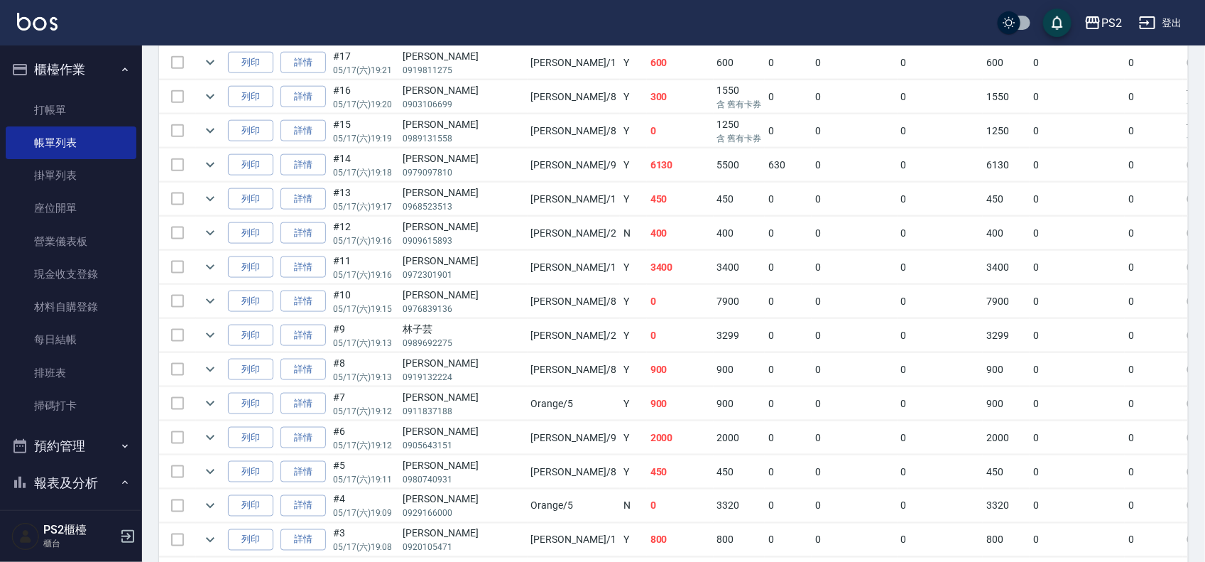
scroll to position [864, 0]
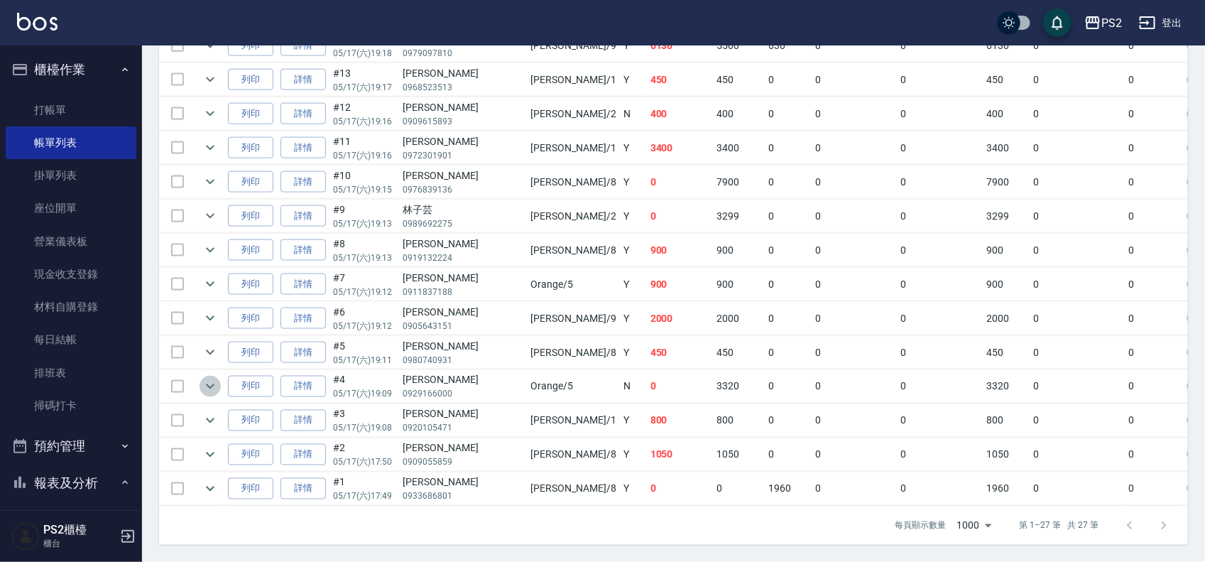
click at [202, 335] on icon "expand row" at bounding box center [210, 386] width 17 height 17
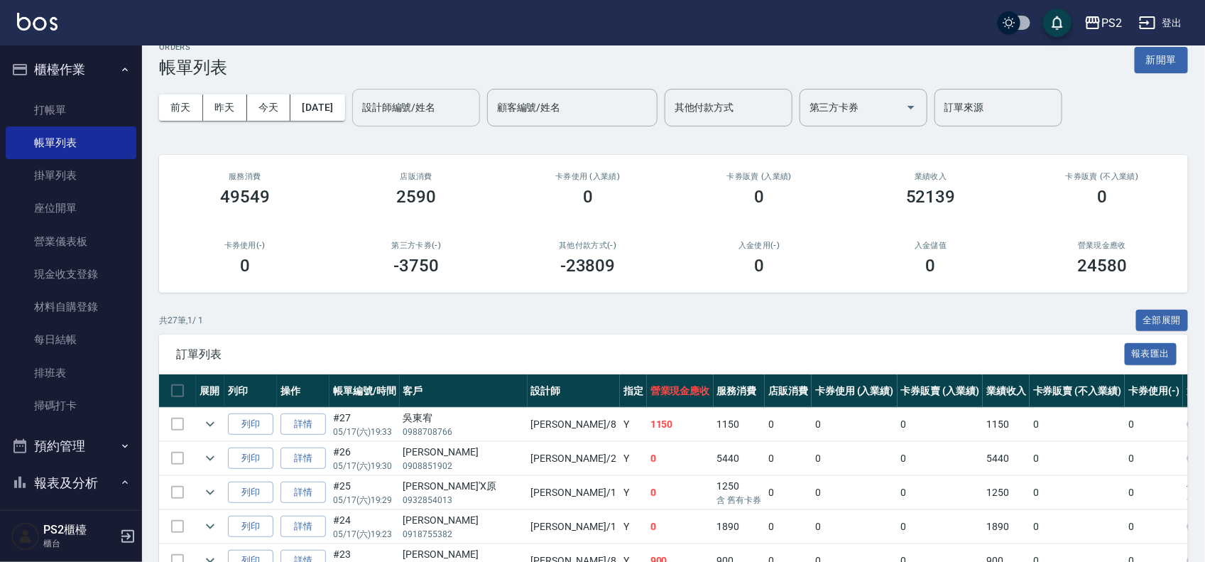
scroll to position [0, 0]
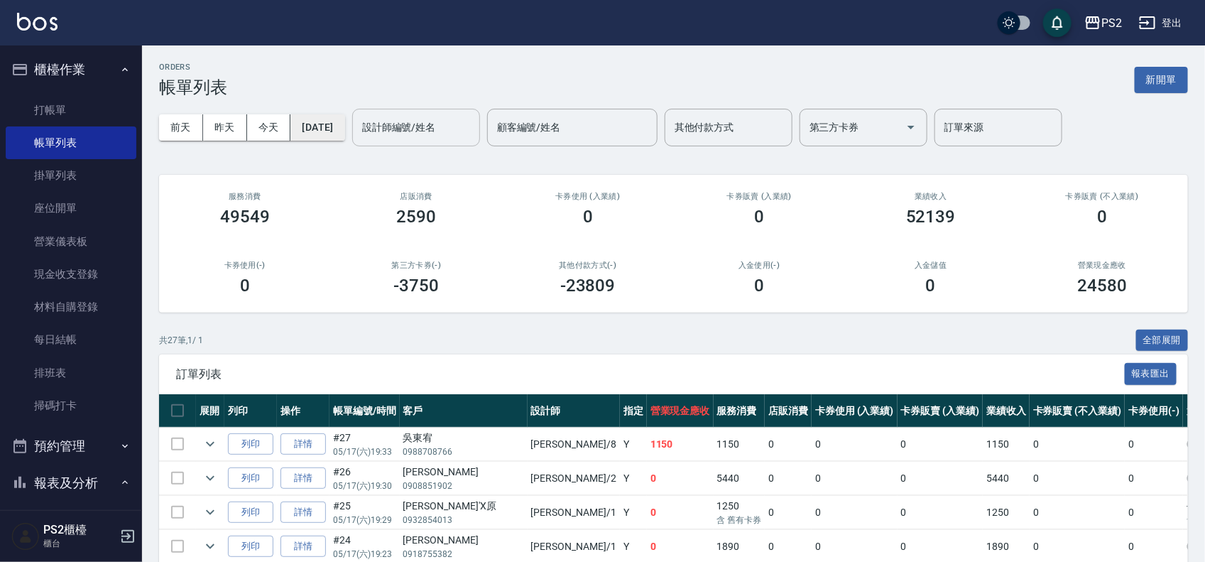
click at [344, 126] on button "[DATE]" at bounding box center [317, 127] width 54 height 26
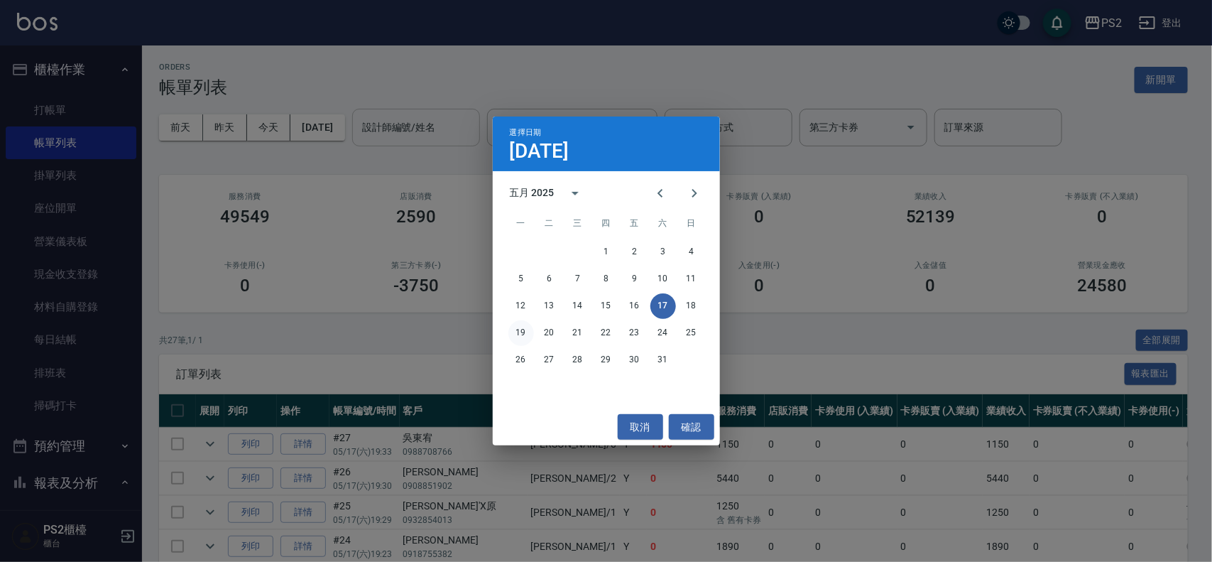
click at [513, 328] on button "19" at bounding box center [522, 333] width 26 height 26
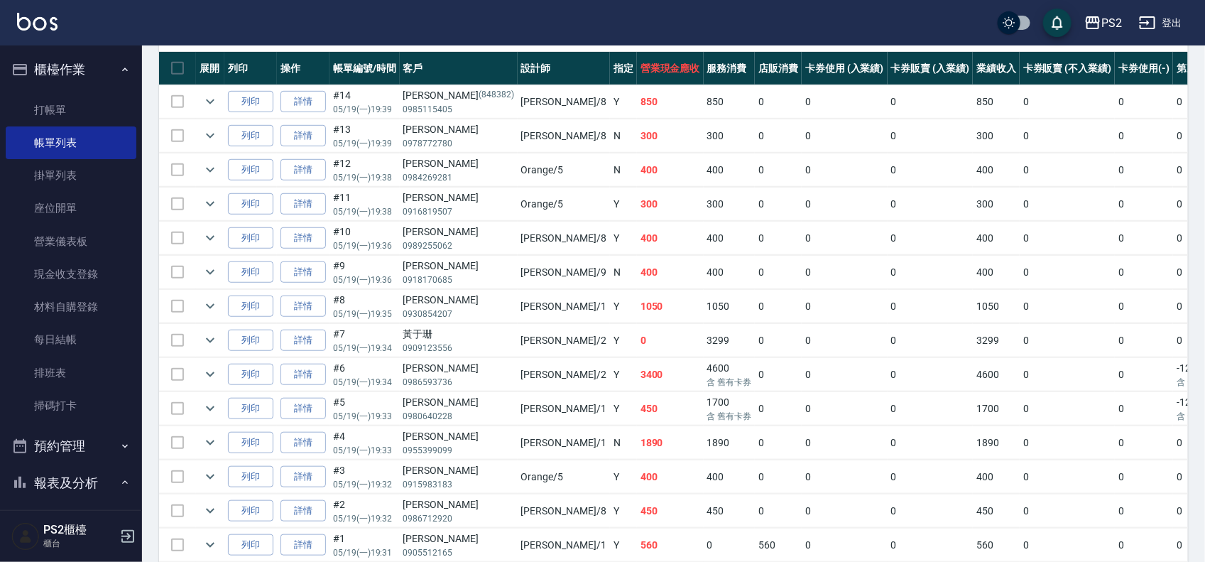
scroll to position [416, 0]
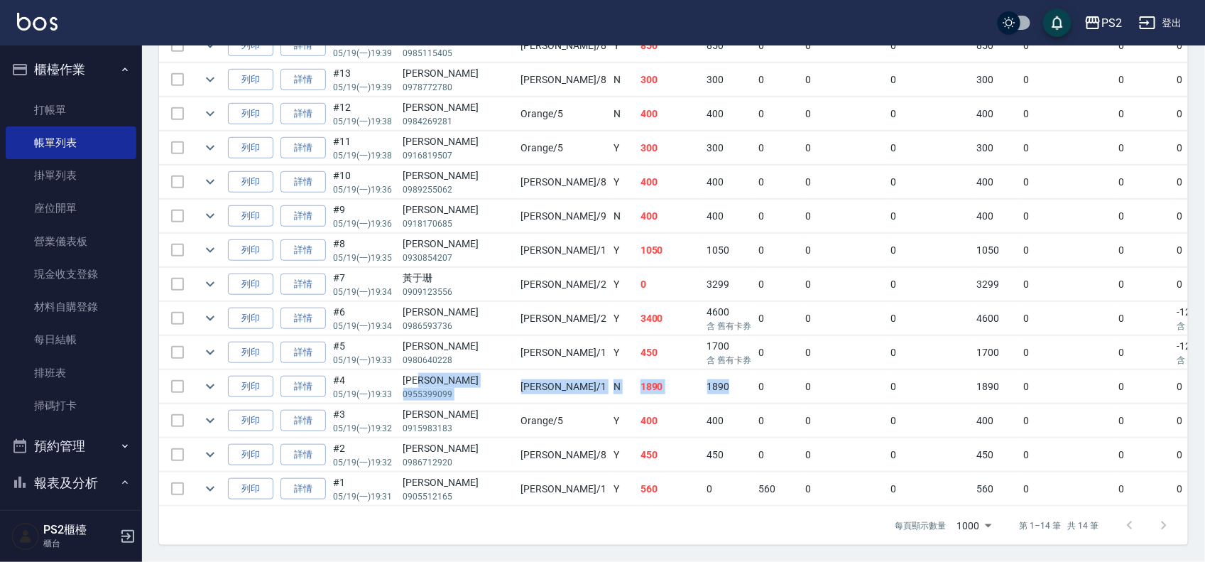
drag, startPoint x: 447, startPoint y: 370, endPoint x: 637, endPoint y: 371, distance: 189.6
click at [607, 335] on tr "列印 詳情 #4 05/19 (一) 19:33 [PERSON_NAME]0955399099 [PERSON_NAME] /1 N 1890 1890 0…" at bounding box center [805, 386] width 1292 height 33
click at [210, 335] on icon "expand row" at bounding box center [210, 386] width 17 height 17
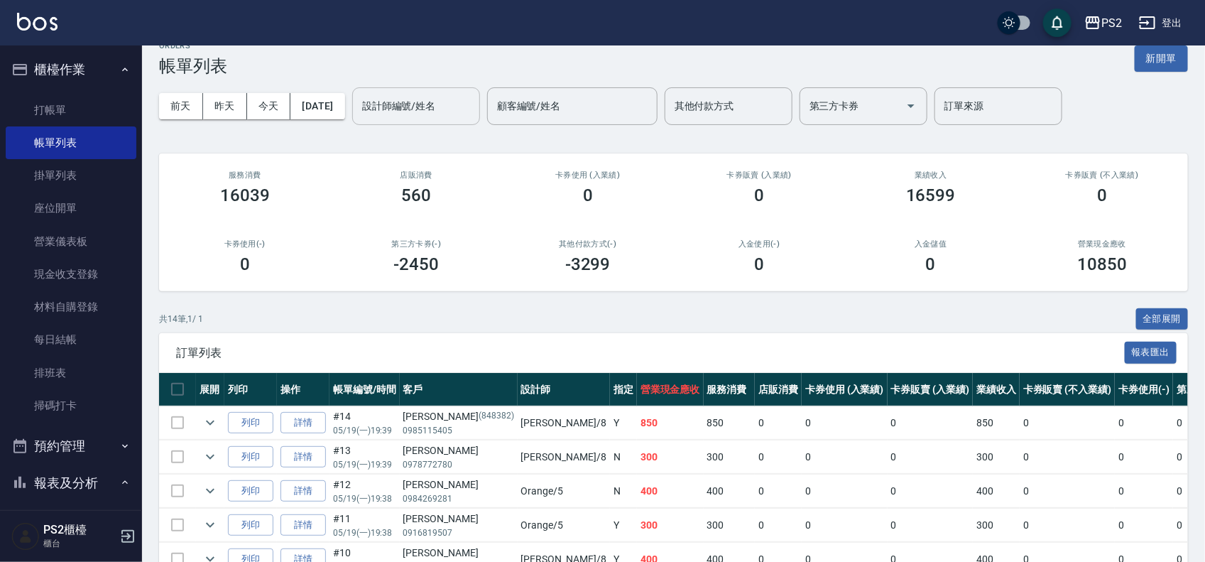
scroll to position [0, 0]
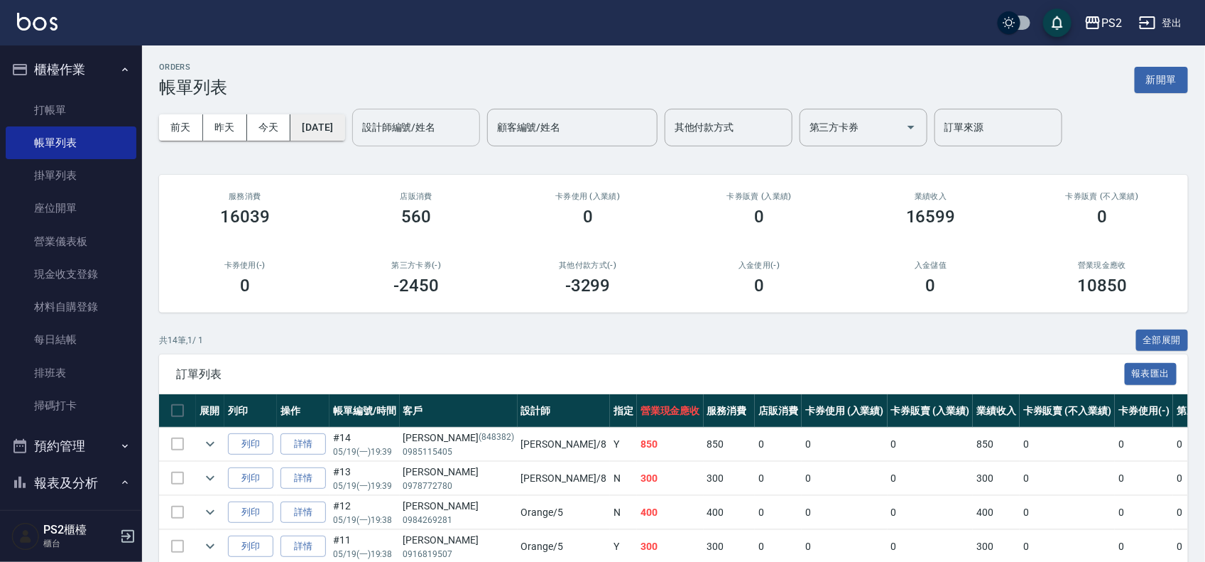
click at [329, 121] on button "[DATE]" at bounding box center [317, 127] width 54 height 26
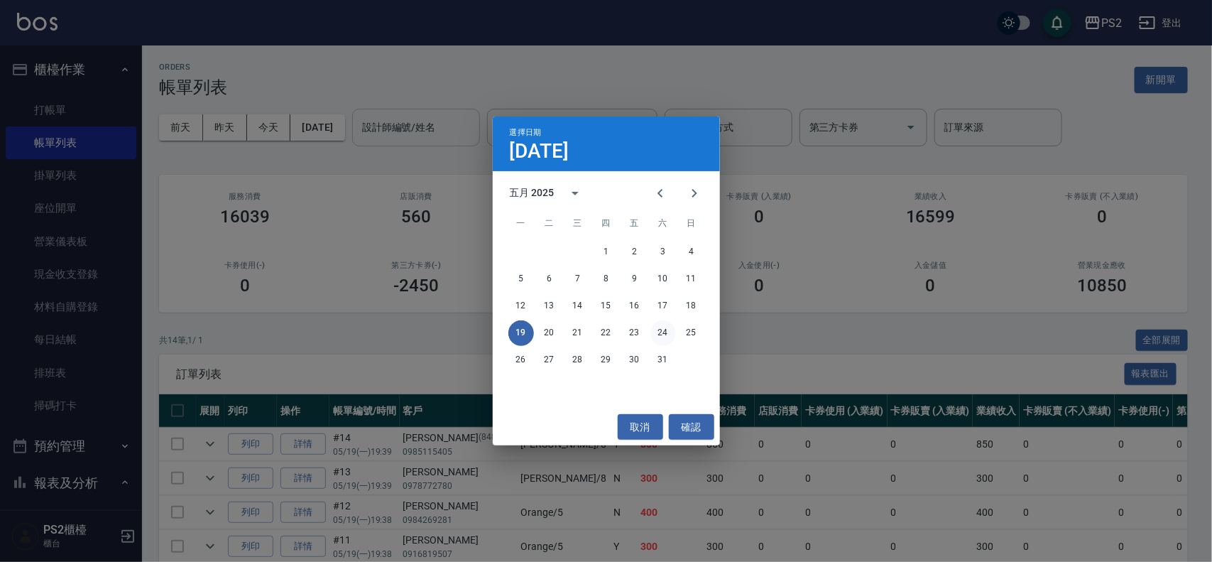
click at [607, 335] on button "24" at bounding box center [664, 333] width 26 height 26
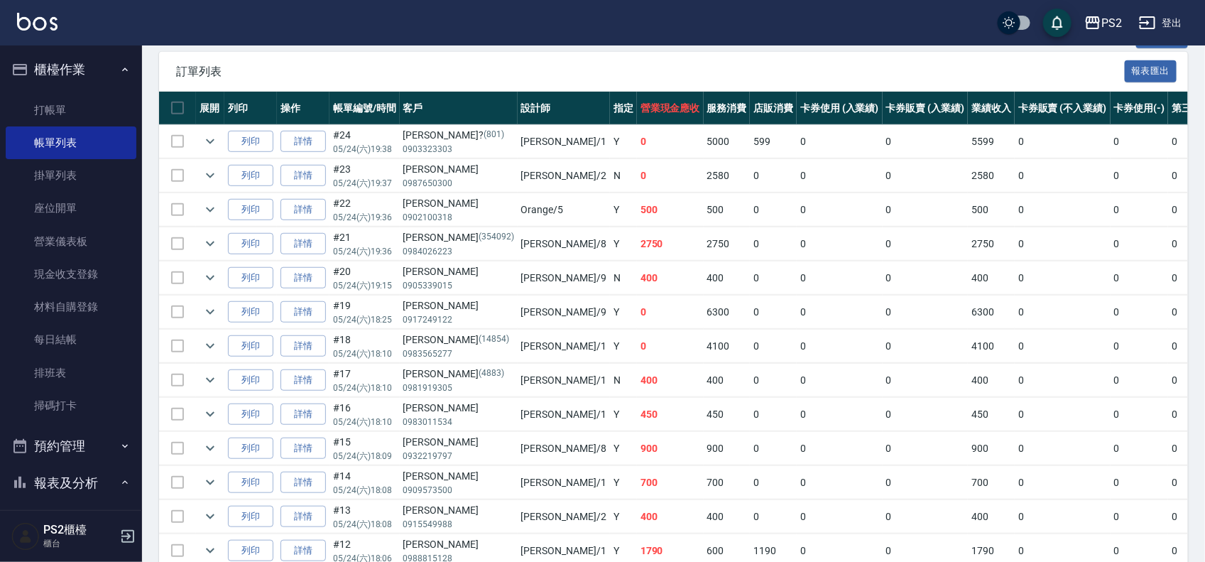
scroll to position [355, 0]
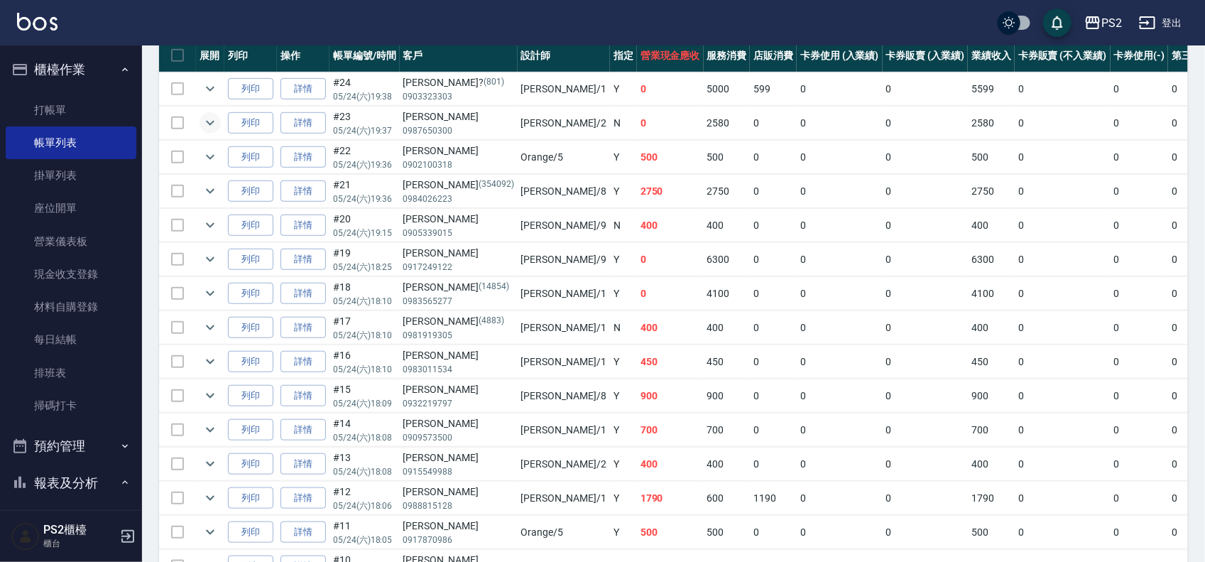
click at [207, 123] on icon "expand row" at bounding box center [210, 122] width 17 height 17
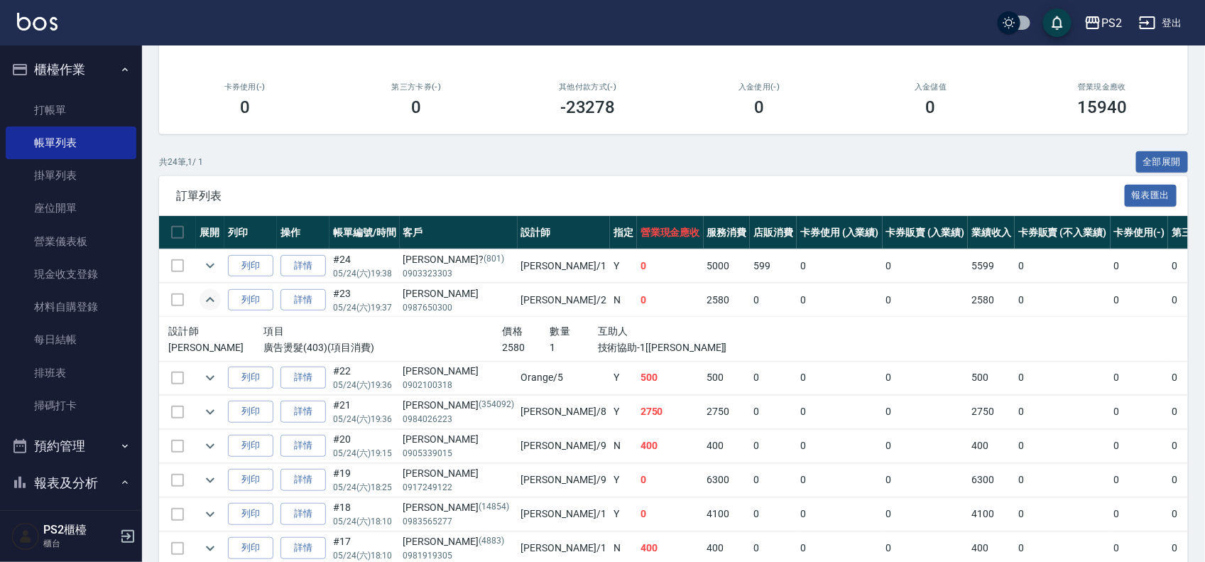
scroll to position [0, 0]
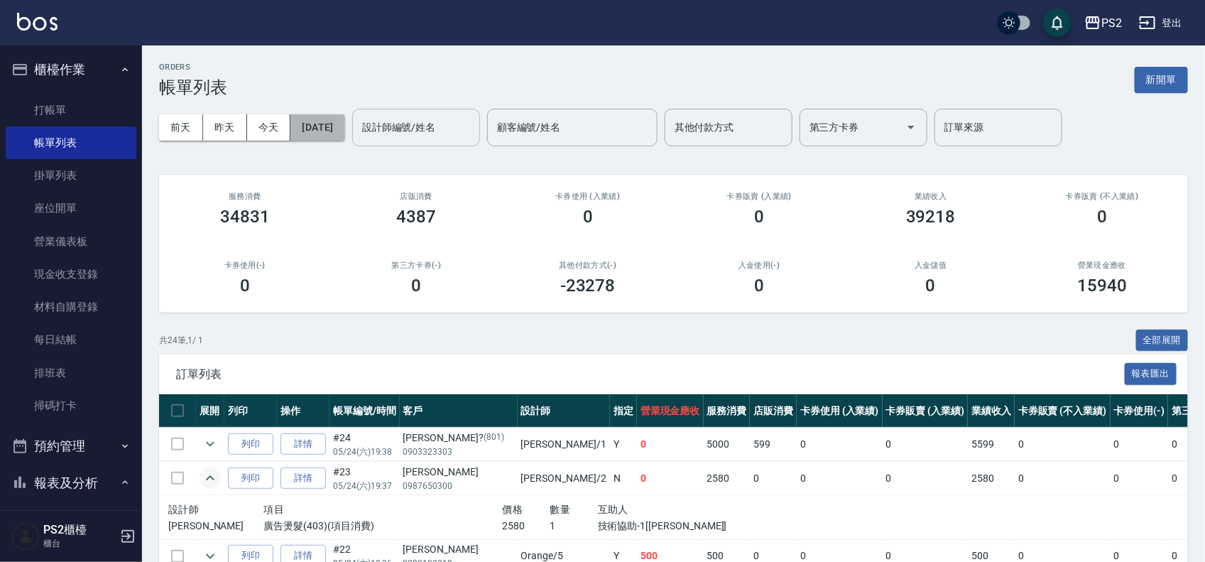
click at [317, 119] on button "[DATE]" at bounding box center [317, 127] width 54 height 26
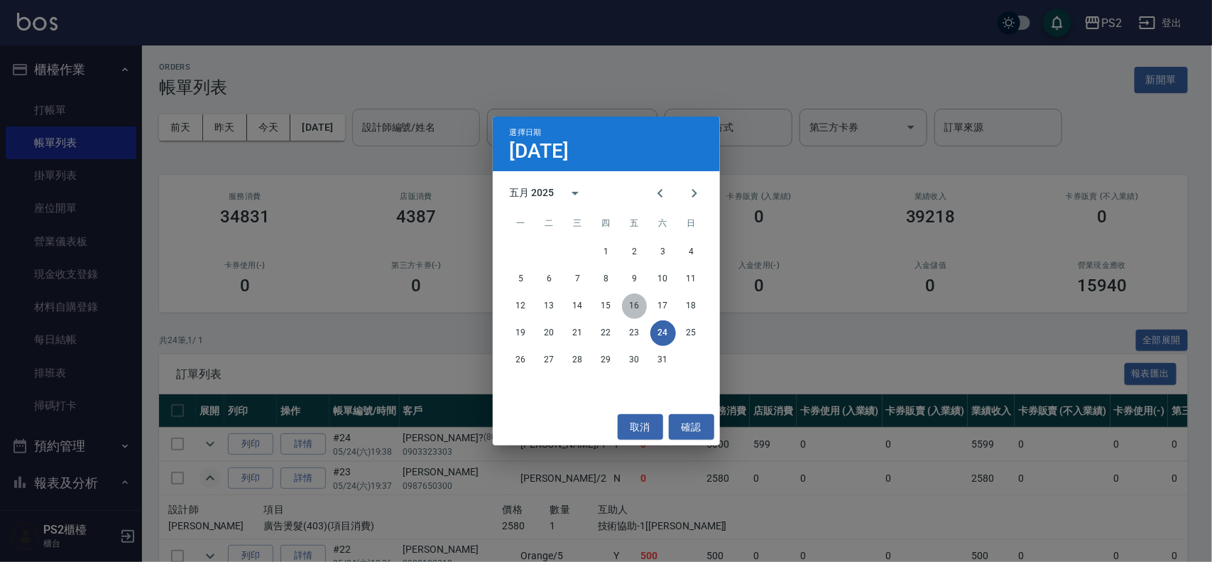
click at [607, 300] on button "16" at bounding box center [635, 306] width 26 height 26
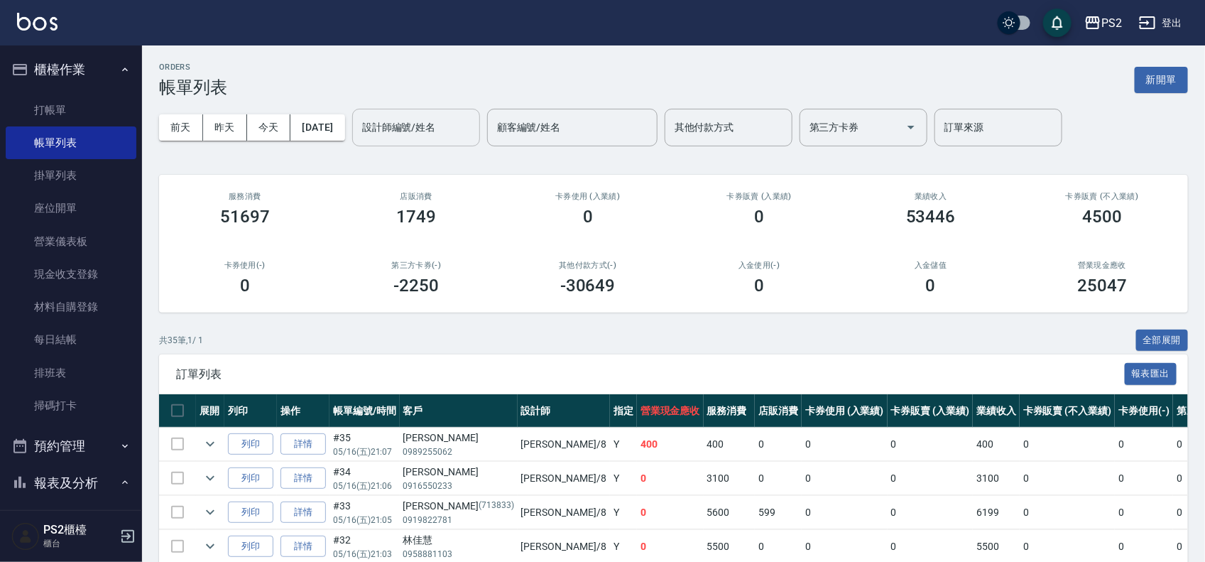
click at [447, 114] on div "設計師編號/姓名" at bounding box center [416, 128] width 128 height 38
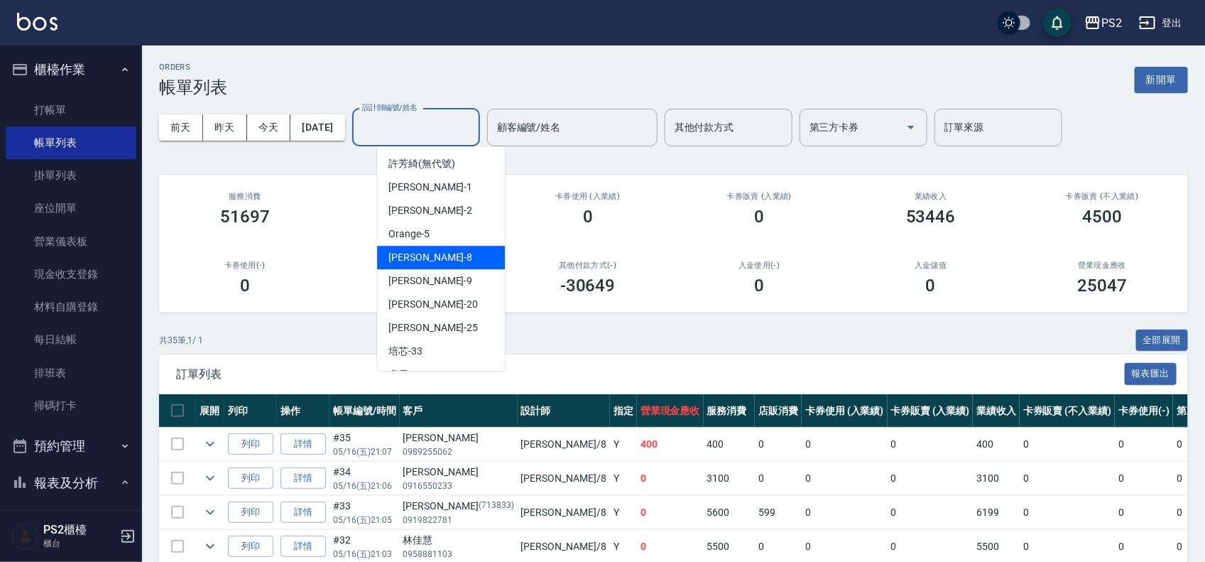
click at [423, 249] on div "Lori -8" at bounding box center [441, 257] width 128 height 23
type input "Lori-8"
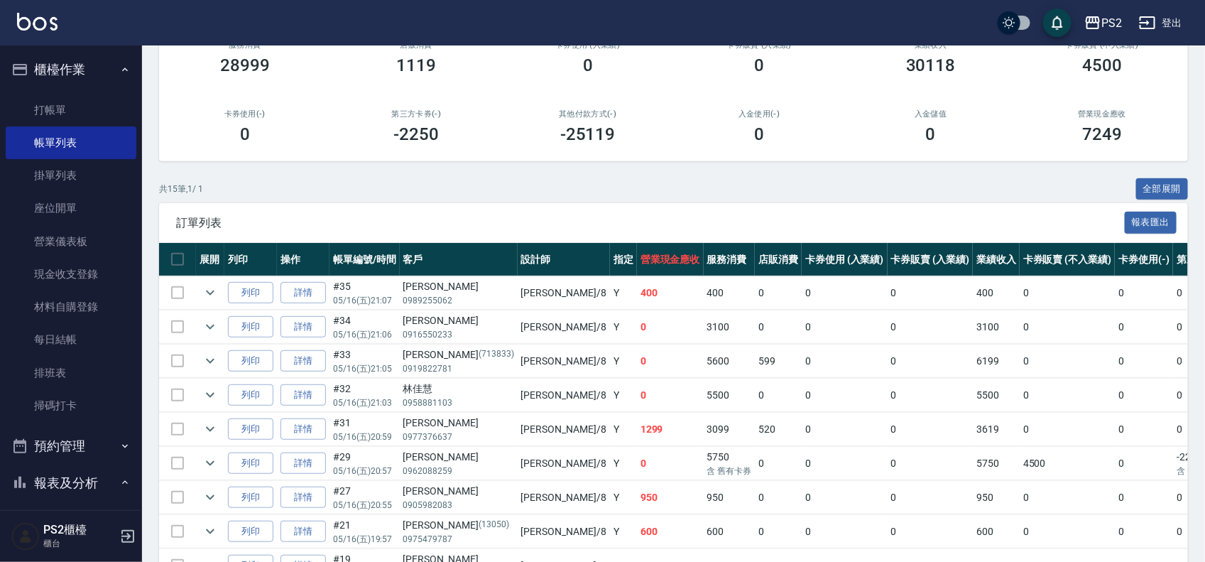
scroll to position [451, 0]
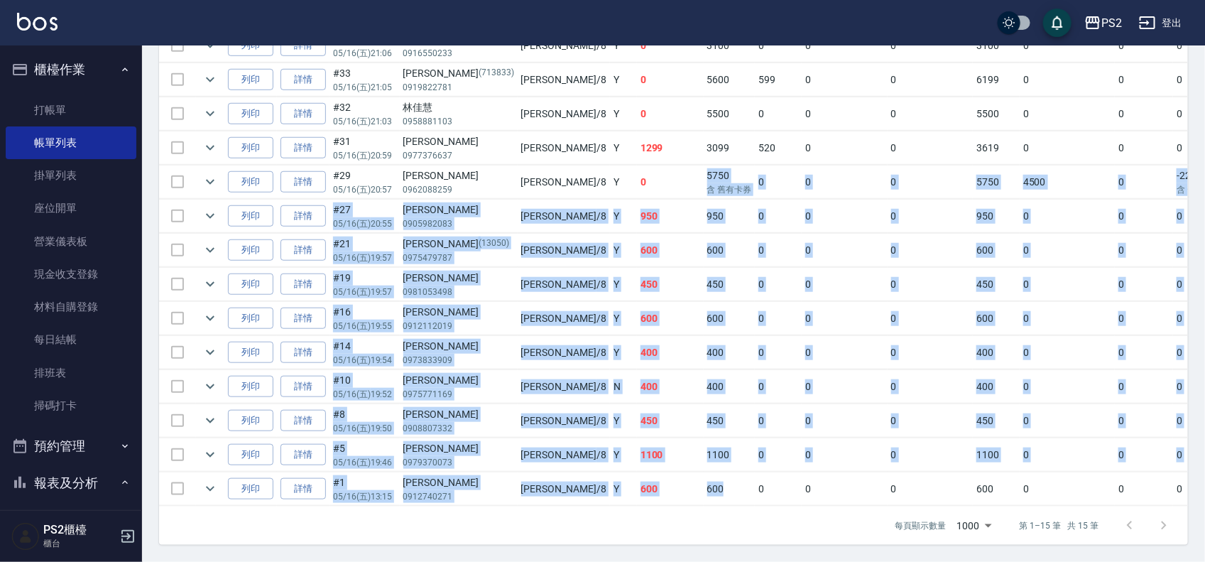
drag, startPoint x: 619, startPoint y: 477, endPoint x: 563, endPoint y: 164, distance: 317.5
click at [563, 164] on tbody "列印 詳情 #35 05/16 (五) 21:07 [PERSON_NAME]0989255062 [PERSON_NAME] /8 Y 400 400 0 …" at bounding box center [805, 250] width 1292 height 511
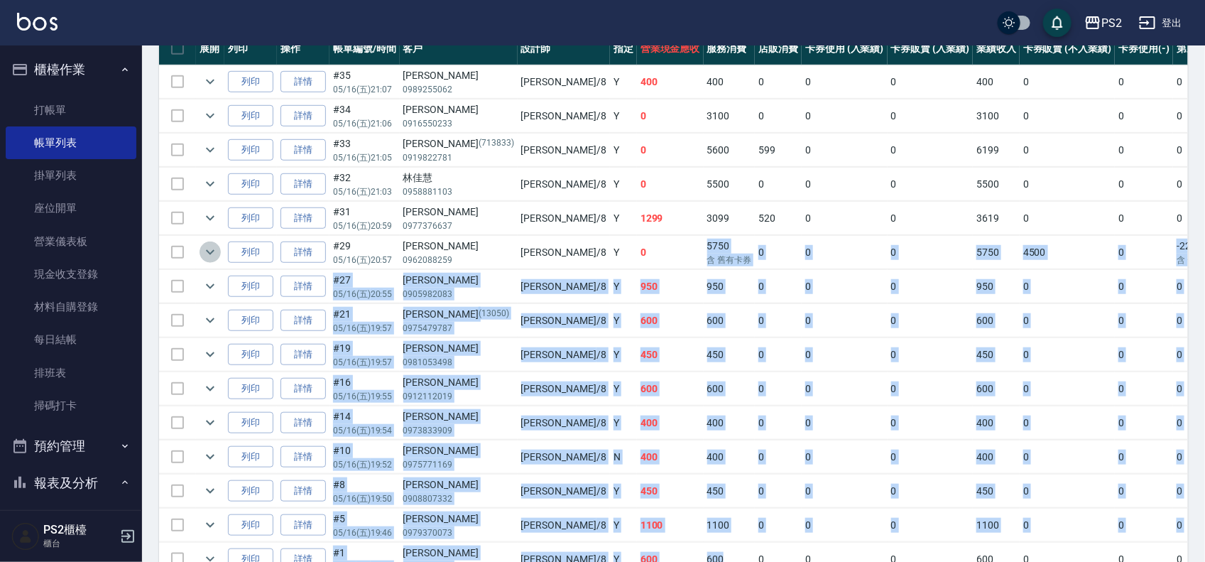
click at [203, 249] on icon "expand row" at bounding box center [210, 252] width 17 height 17
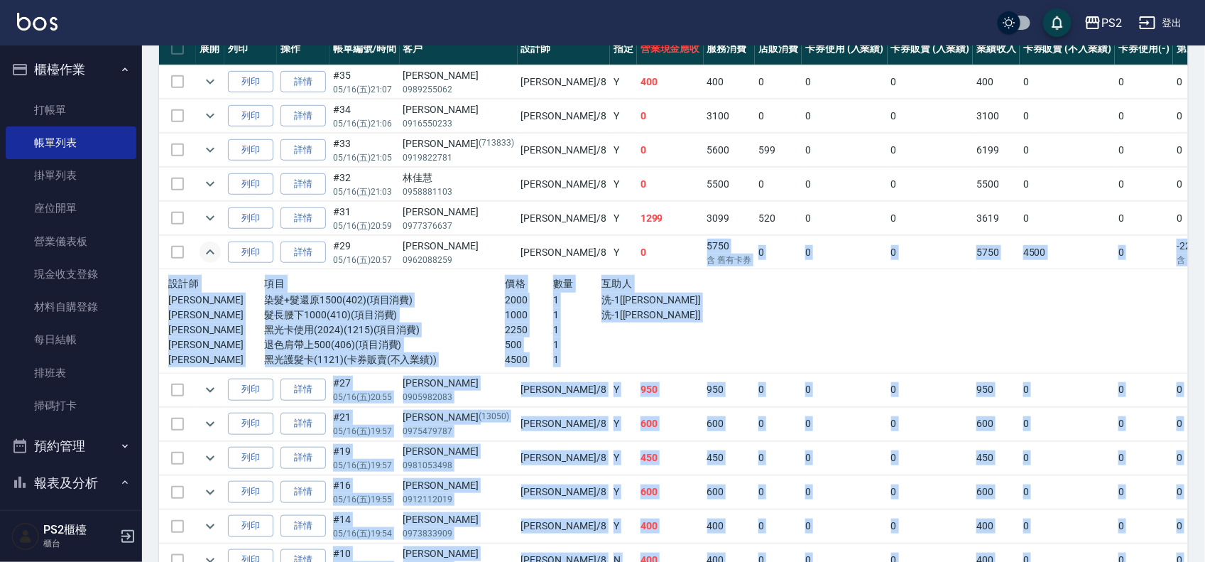
click at [381, 320] on p "髮長腰下1000(410)(項目消費)" at bounding box center [385, 315] width 241 height 15
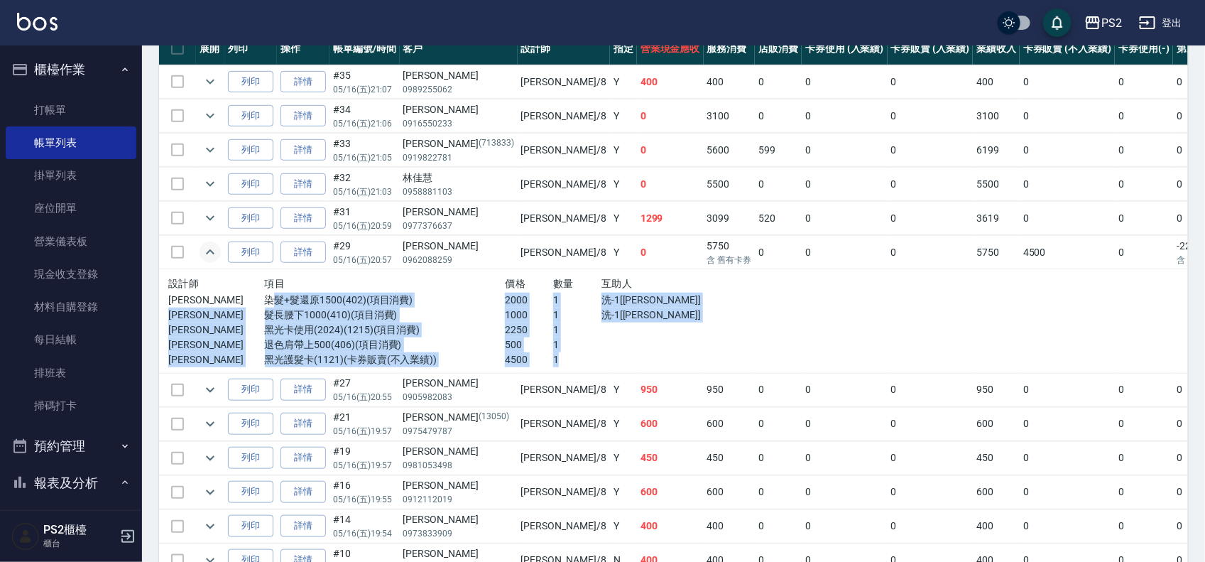
drag, startPoint x: 416, startPoint y: 306, endPoint x: 650, endPoint y: 364, distance: 240.8
click at [607, 335] on td "設計師 項目 價格 數量 互助人 [PERSON_NAME] 染髮+髮還原1500(402)(項目消費) 2000 1 洗-1[[PERSON_NAME]] …" at bounding box center [457, 321] width 596 height 104
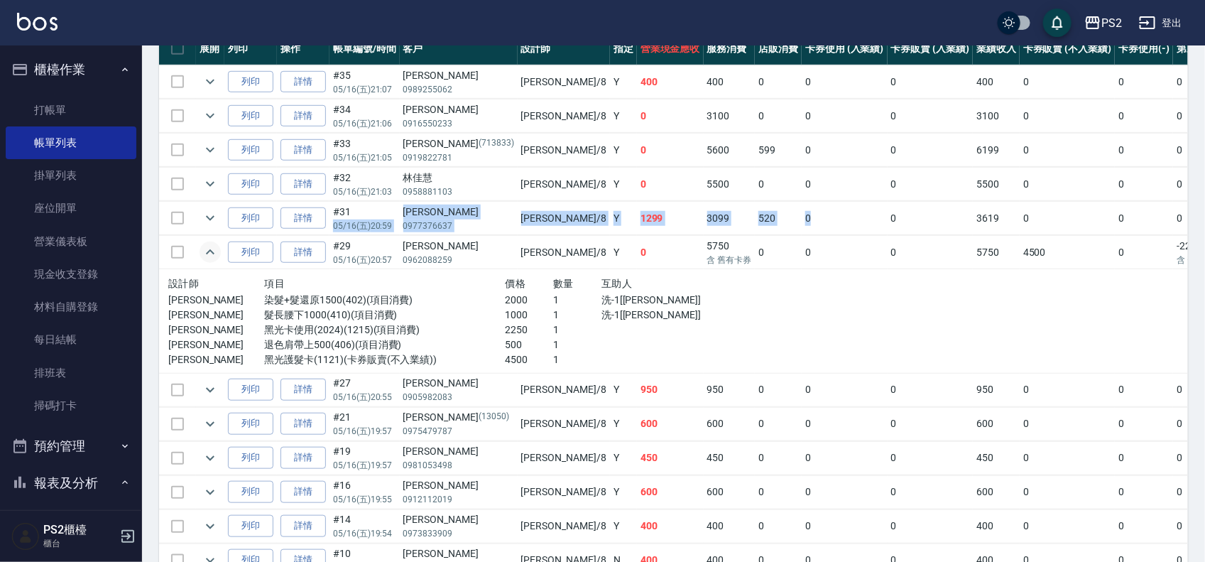
drag, startPoint x: 378, startPoint y: 217, endPoint x: 725, endPoint y: 217, distance: 347.3
click at [607, 217] on tr "列印 詳情 #31 05/16 (五) 20:59 [PERSON_NAME]0977376637 [PERSON_NAME] /8 Y 1299 3099 …" at bounding box center [805, 218] width 1292 height 33
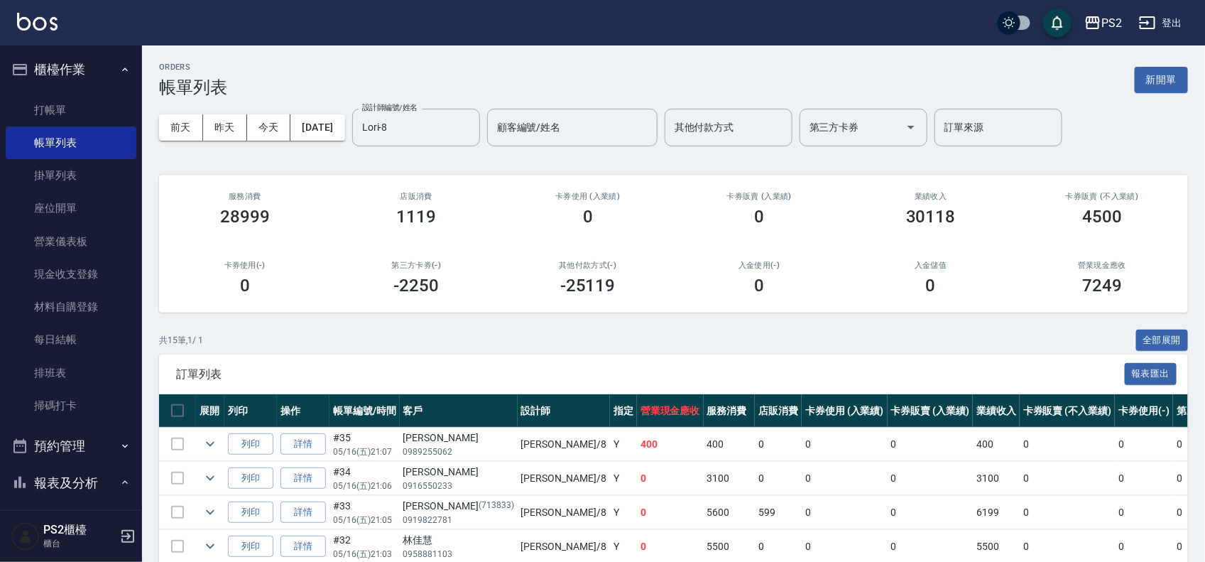
click at [352, 112] on div "[DATE] [DATE] [DATE] [DATE] 設計師編號/姓名 [PERSON_NAME]-8 設計師編號/姓名 顧客編號/姓名 顧客編號/姓名 其…" at bounding box center [673, 127] width 1029 height 60
click at [344, 123] on button "[DATE]" at bounding box center [317, 127] width 54 height 26
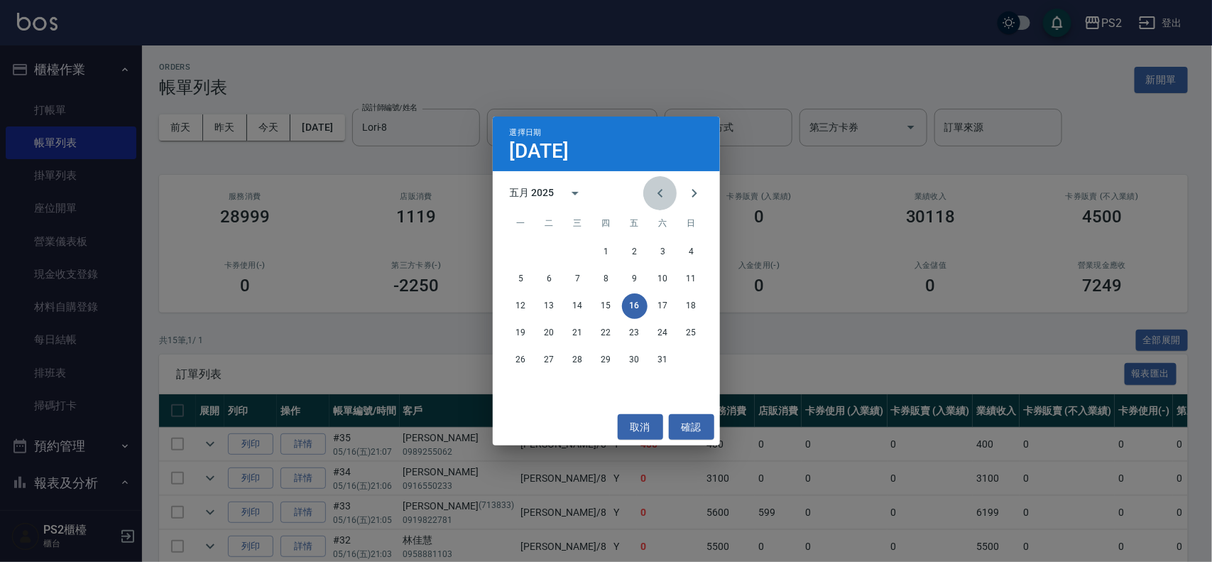
click at [607, 190] on button "Previous month" at bounding box center [660, 193] width 34 height 34
click at [544, 303] on button "15" at bounding box center [550, 306] width 26 height 26
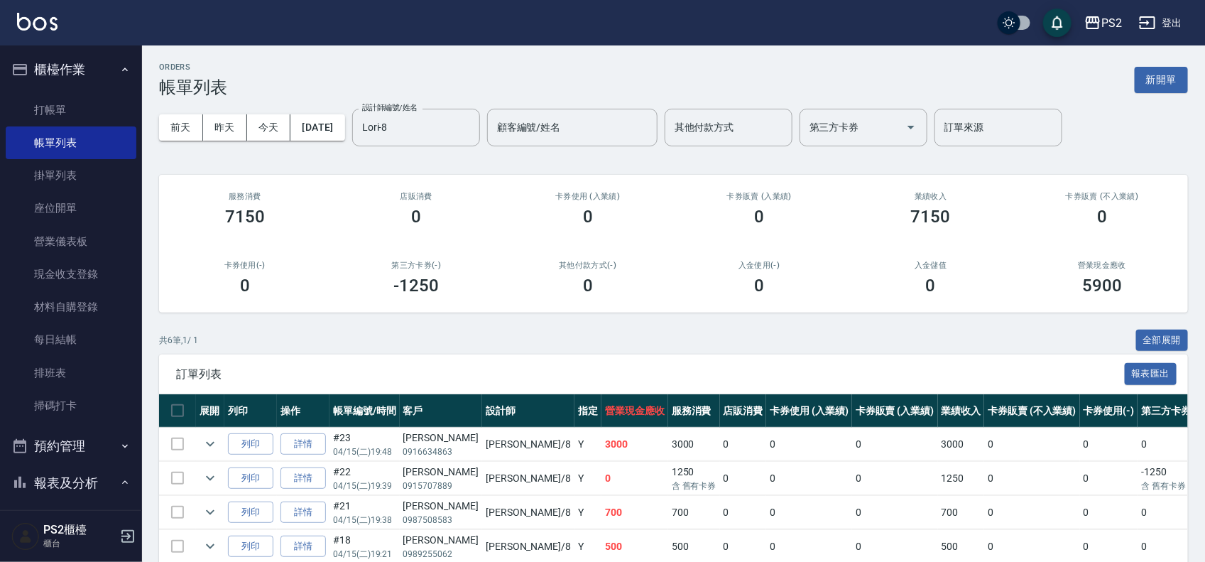
click at [368, 142] on div "[DATE] [DATE] [DATE] [DATE] 設計師編號/姓名 [PERSON_NAME]-8 設計師編號/姓名 顧客編號/姓名 顧客編號/姓名 其…" at bounding box center [673, 127] width 1029 height 60
click at [344, 130] on button "[DATE]" at bounding box center [317, 127] width 54 height 26
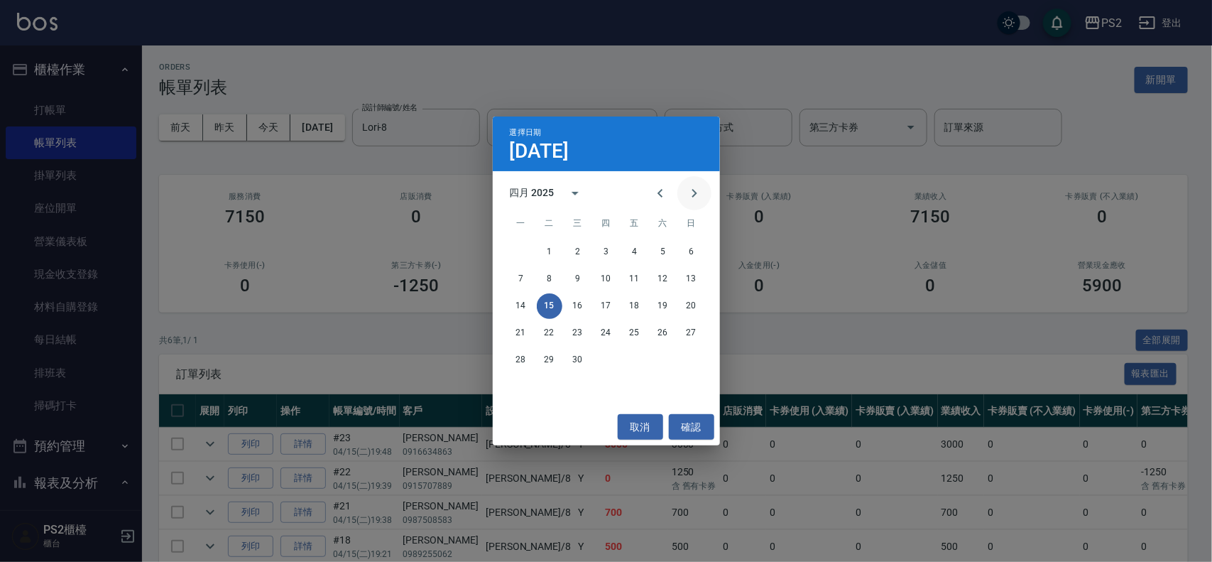
click at [607, 190] on icon "Next month" at bounding box center [694, 193] width 17 height 17
click at [607, 271] on button "11" at bounding box center [692, 279] width 26 height 26
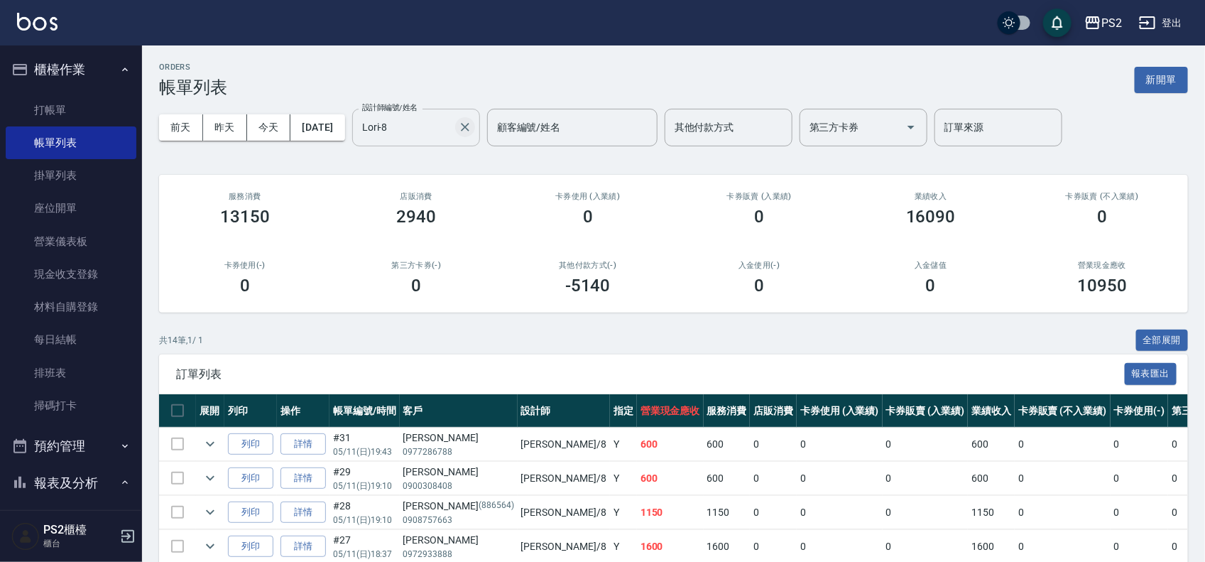
click at [469, 124] on icon "Clear" at bounding box center [465, 127] width 9 height 9
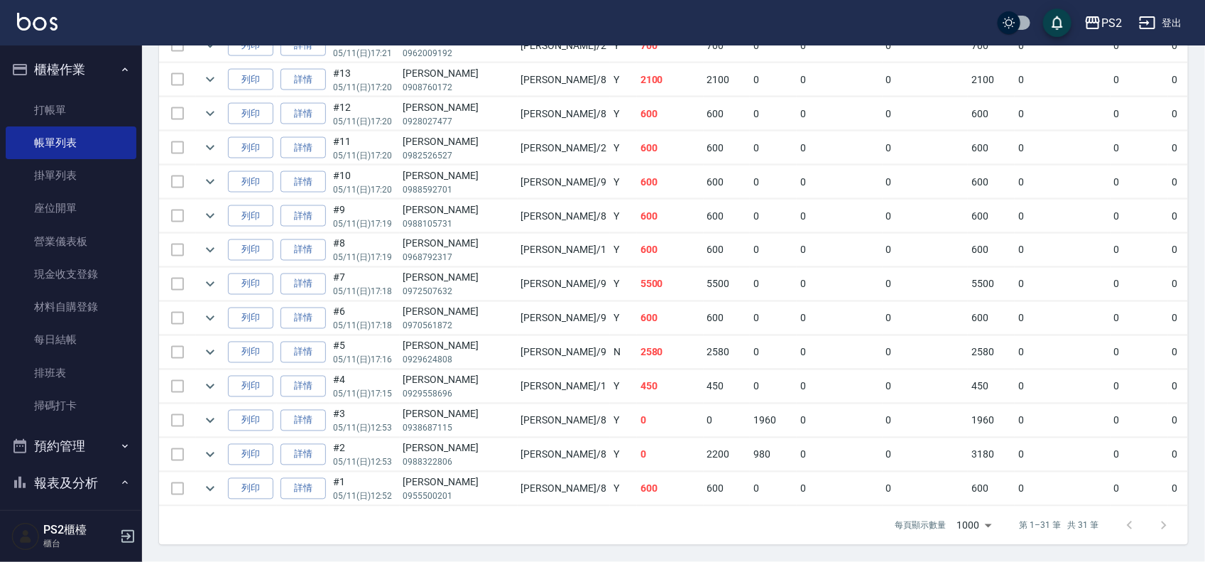
scroll to position [1001, 0]
drag, startPoint x: 410, startPoint y: 331, endPoint x: 631, endPoint y: 331, distance: 220.9
click at [607, 335] on tr "列印 詳情 #5 05/11 (日) 17:16 [PERSON_NAME] 0929624808 [PERSON_NAME] /9 N 2580 2580 …" at bounding box center [802, 352] width 1287 height 33
click at [214, 335] on icon "expand row" at bounding box center [210, 352] width 17 height 17
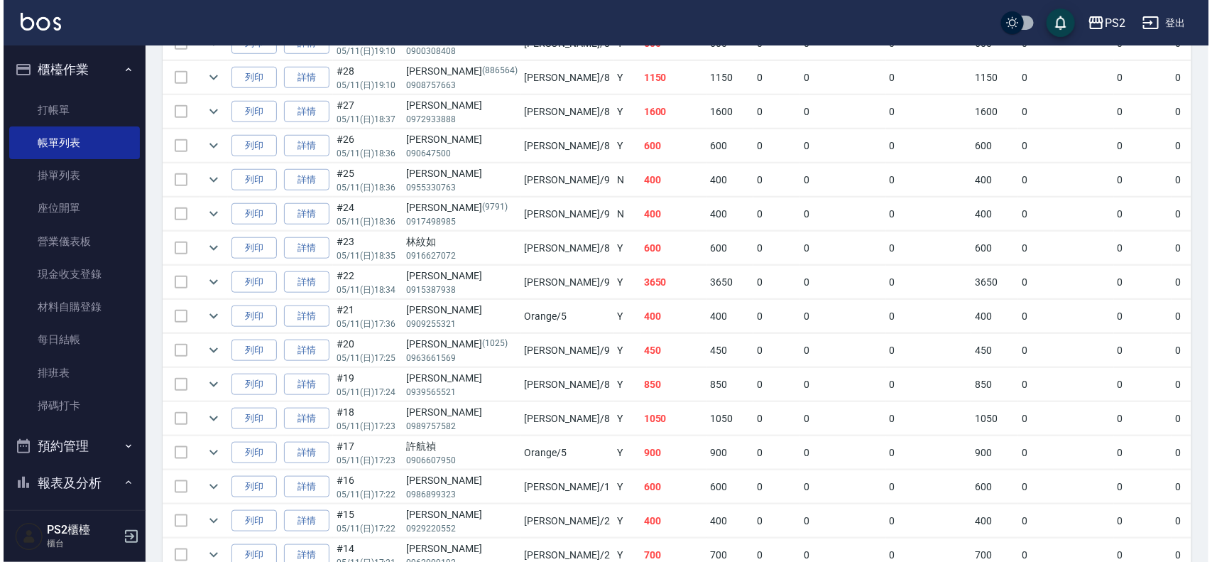
scroll to position [0, 0]
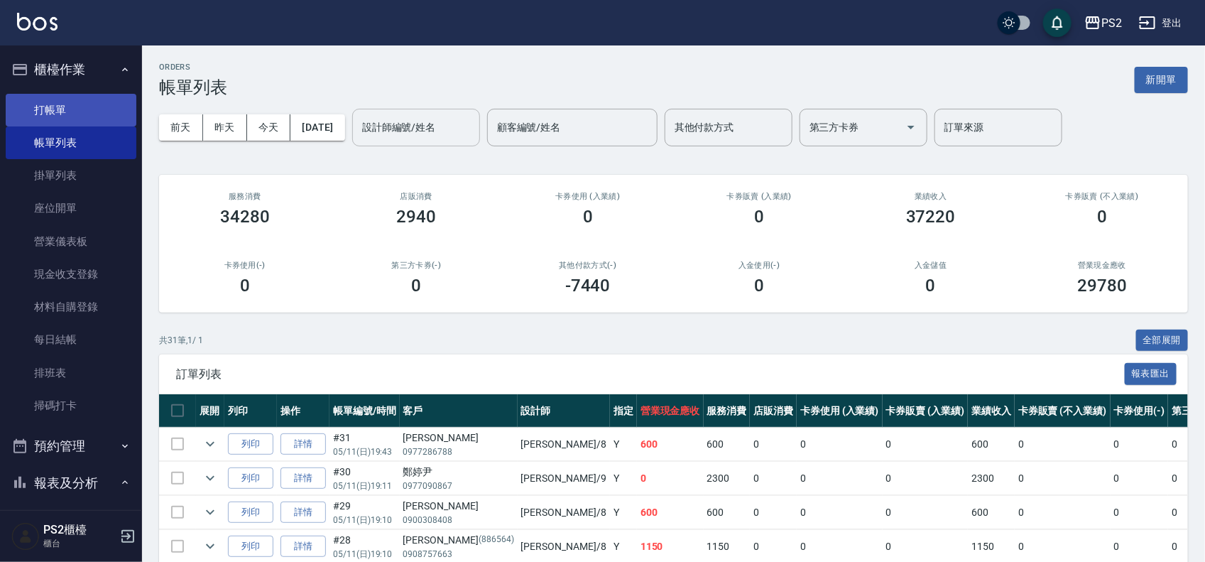
click at [39, 118] on link "打帳單" at bounding box center [71, 110] width 131 height 33
